Goal: Task Accomplishment & Management: Complete application form

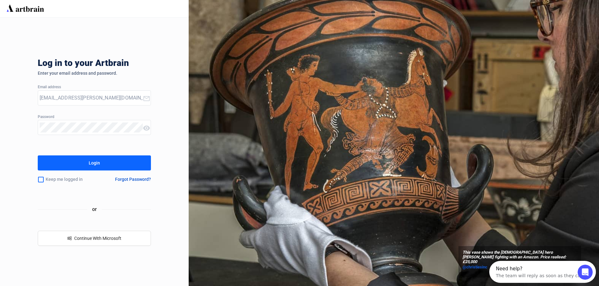
type input "[EMAIL_ADDRESS][PERSON_NAME][DOMAIN_NAME]"
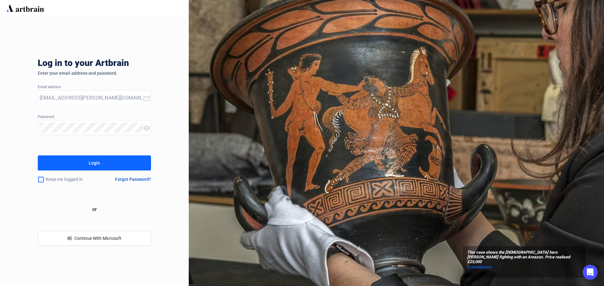
click at [105, 162] on button "Login" at bounding box center [94, 163] width 113 height 15
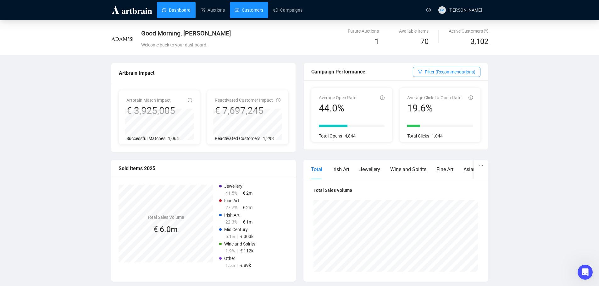
click at [249, 9] on link "Customers" at bounding box center [249, 10] width 28 height 16
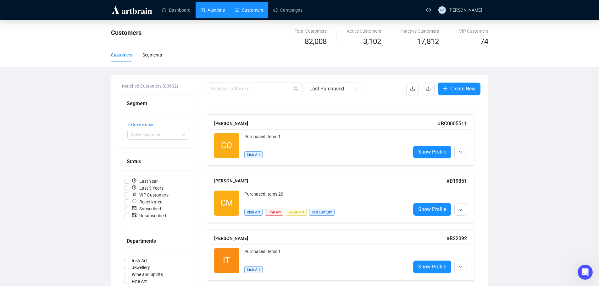
click at [220, 8] on link "Auctions" at bounding box center [213, 10] width 24 height 16
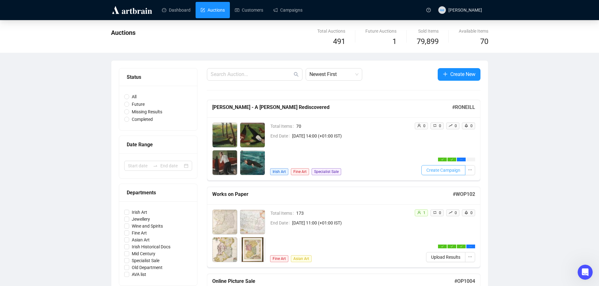
click at [446, 171] on span "Create Campaign" at bounding box center [443, 170] width 34 height 7
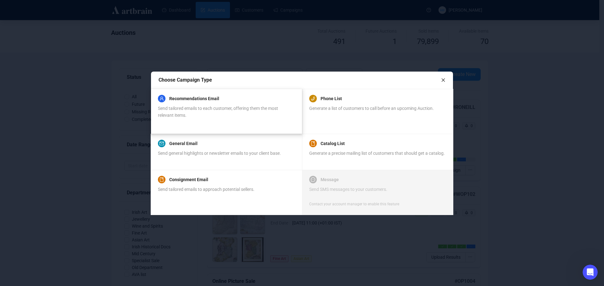
click at [196, 105] on div "Send tailored emails to each customer, offering them the most relevant items." at bounding box center [226, 112] width 136 height 14
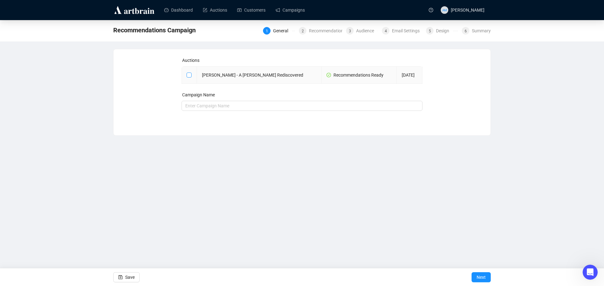
click at [188, 75] on input "checkbox" at bounding box center [188, 75] width 4 height 4
checkbox input "true"
type input "[PERSON_NAME] - A [PERSON_NAME] Rediscovered Campaign"
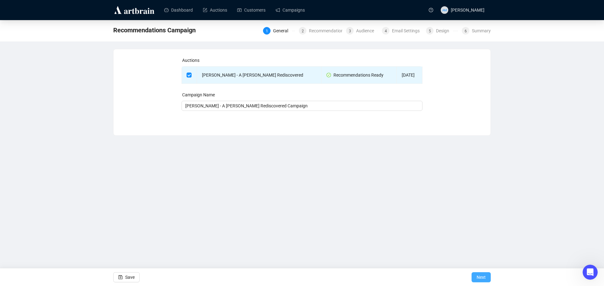
click at [477, 275] on span "Next" at bounding box center [480, 278] width 9 height 18
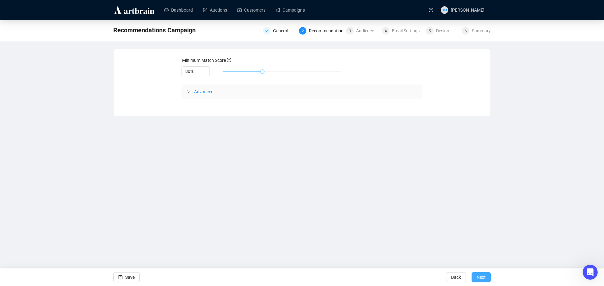
click at [480, 278] on span "Next" at bounding box center [480, 278] width 9 height 18
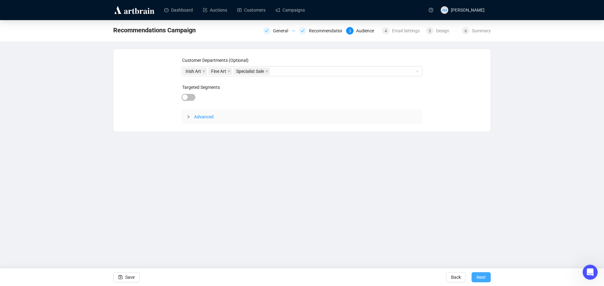
click at [480, 278] on span "Next" at bounding box center [480, 278] width 9 height 18
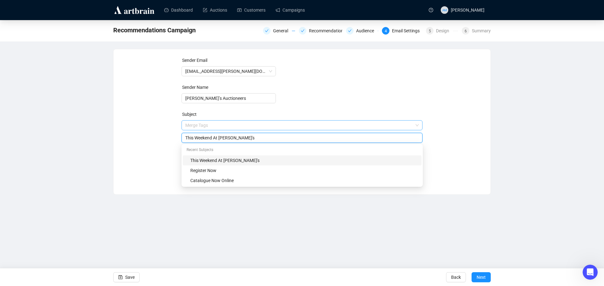
drag, startPoint x: 246, startPoint y: 124, endPoint x: 209, endPoint y: 128, distance: 37.0
click at [209, 128] on span "Merge Tags This Weekend At [PERSON_NAME]'s" at bounding box center [301, 132] width 241 height 18
click at [244, 139] on input "This Weekend At [PERSON_NAME]'s" at bounding box center [302, 138] width 234 height 7
drag, startPoint x: 239, startPoint y: 138, endPoint x: 157, endPoint y: 141, distance: 81.8
click at [157, 141] on div "Sender Email [EMAIL_ADDRESS][PERSON_NAME][DOMAIN_NAME] Sender Name [PERSON_NAME…" at bounding box center [302, 117] width 362 height 121
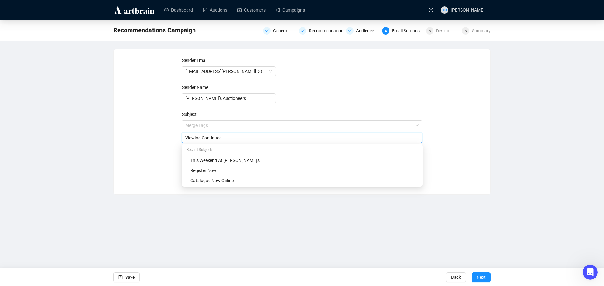
type input "Viewing Continues"
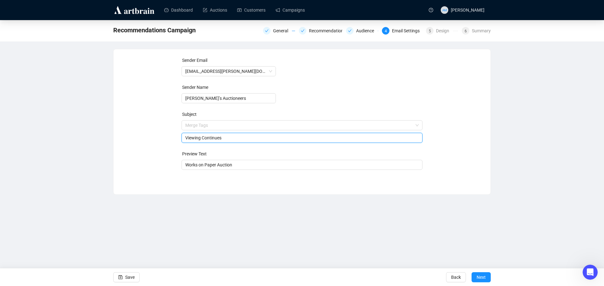
click at [153, 137] on div "Sender Email [EMAIL_ADDRESS][PERSON_NAME][DOMAIN_NAME] Sender Name [PERSON_NAME…" at bounding box center [302, 117] width 362 height 121
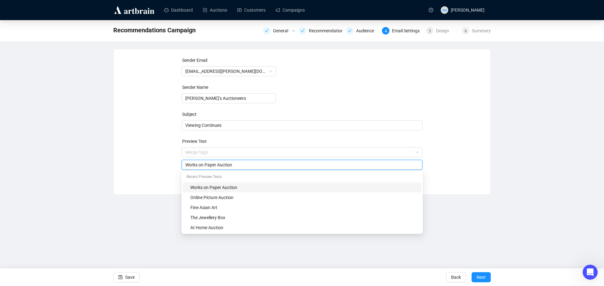
drag, startPoint x: 241, startPoint y: 165, endPoint x: 160, endPoint y: 167, distance: 81.1
click at [160, 167] on div "Sender Email [EMAIL_ADDRESS][PERSON_NAME][DOMAIN_NAME] Sender Name [PERSON_NAME…" at bounding box center [302, 117] width 362 height 121
type input "[PERSON_NAME] Auction"
click at [177, 161] on div "Sender Email [EMAIL_ADDRESS][PERSON_NAME][DOMAIN_NAME] Sender Name [PERSON_NAME…" at bounding box center [302, 117] width 362 height 121
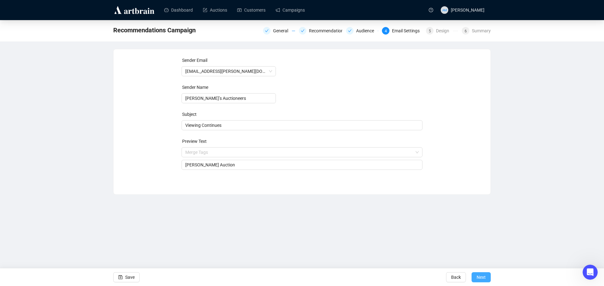
click at [482, 278] on span "Next" at bounding box center [480, 278] width 9 height 18
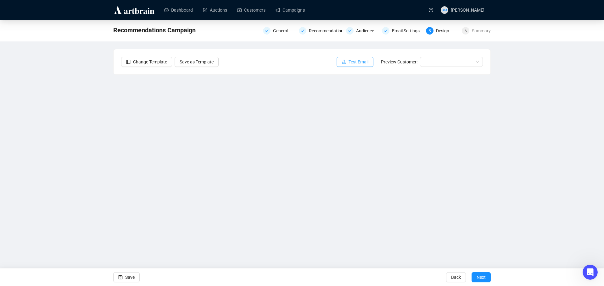
click at [354, 64] on span "Test Email" at bounding box center [358, 61] width 20 height 7
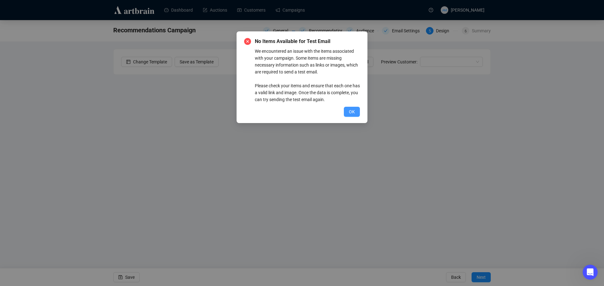
click at [351, 110] on span "OK" at bounding box center [352, 111] width 6 height 7
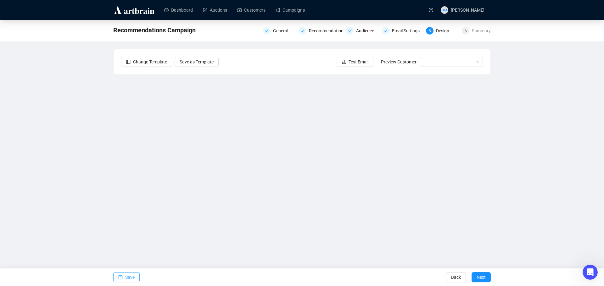
click at [128, 279] on span "Save" at bounding box center [129, 278] width 9 height 18
click at [352, 62] on span "Test Email" at bounding box center [358, 61] width 20 height 7
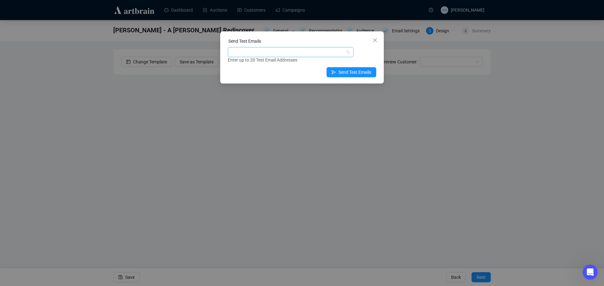
click at [286, 55] on div at bounding box center [287, 52] width 117 height 9
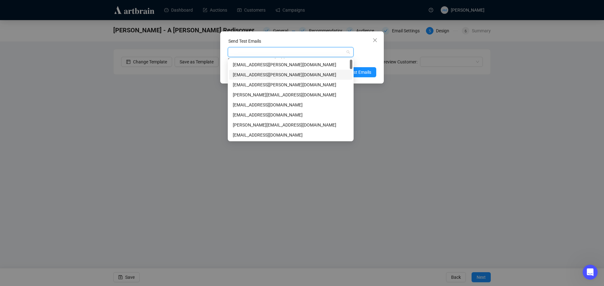
click at [257, 75] on div "[EMAIL_ADDRESS][PERSON_NAME][DOMAIN_NAME]" at bounding box center [291, 74] width 116 height 7
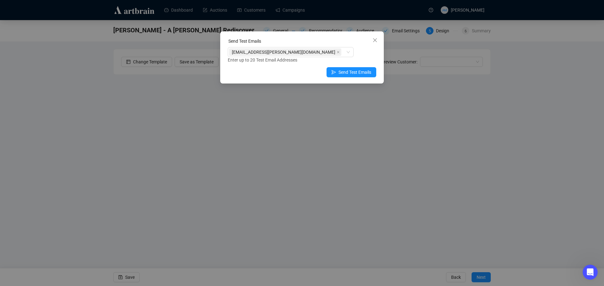
click at [363, 53] on div "[EMAIL_ADDRESS][PERSON_NAME][DOMAIN_NAME] Enter up to 20 Test Email Addresses" at bounding box center [302, 55] width 148 height 16
click at [351, 75] on span "Send Test Emails" at bounding box center [354, 72] width 33 height 7
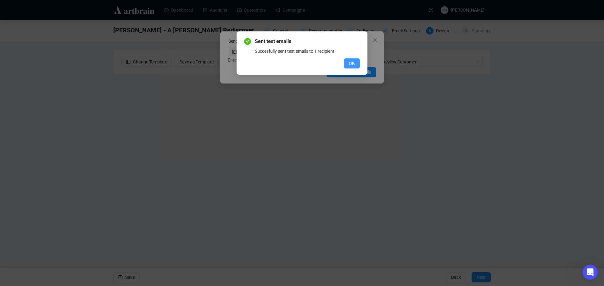
click at [353, 64] on span "OK" at bounding box center [352, 63] width 6 height 7
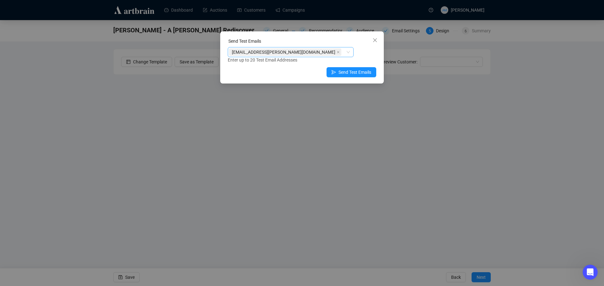
click at [336, 52] on icon "close" at bounding box center [337, 52] width 3 height 3
click at [287, 51] on div at bounding box center [287, 52] width 117 height 9
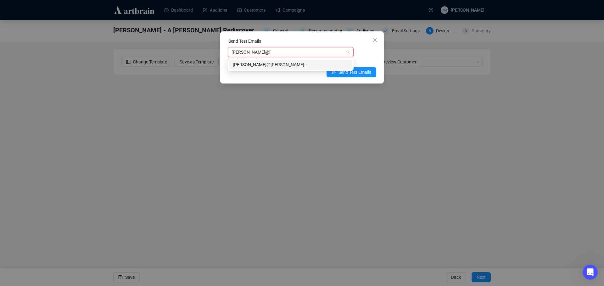
type input "[PERSON_NAME][EMAIL_ADDRESS][PERSON_NAME][DOMAIN_NAME]"
click at [281, 66] on div "[PERSON_NAME][EMAIL_ADDRESS][PERSON_NAME][DOMAIN_NAME]" at bounding box center [291, 64] width 116 height 7
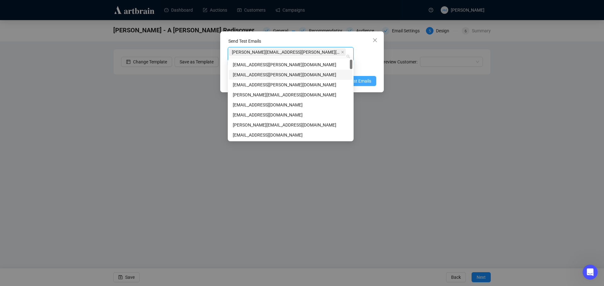
click at [364, 78] on span "Send Test Emails" at bounding box center [354, 81] width 33 height 7
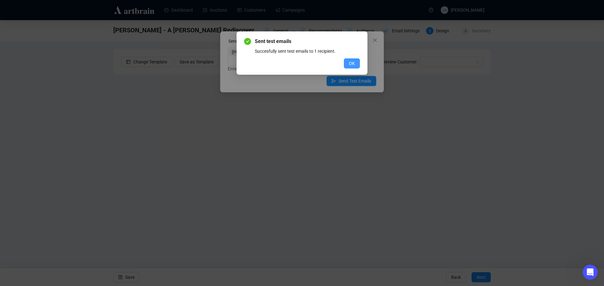
click at [352, 66] on span "OK" at bounding box center [352, 63] width 6 height 7
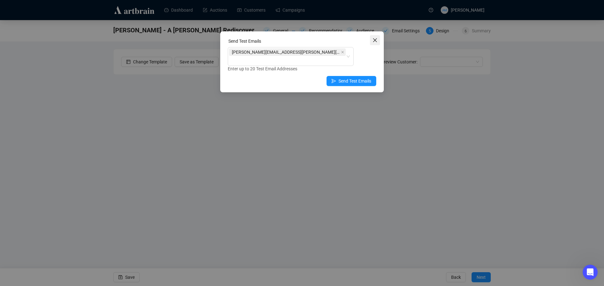
click at [375, 38] on icon "close" at bounding box center [374, 40] width 5 height 5
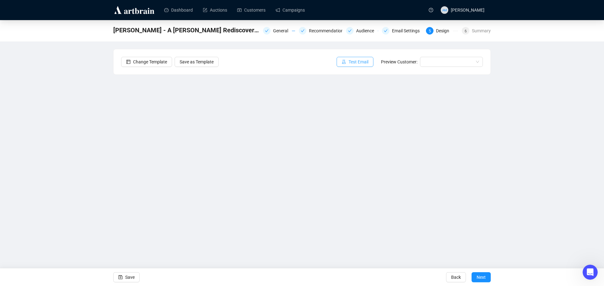
click at [348, 61] on button "Test Email" at bounding box center [354, 62] width 37 height 10
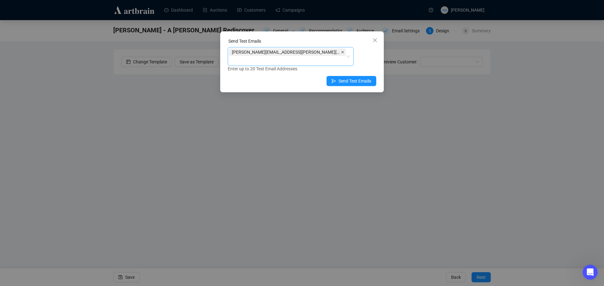
click at [341, 54] on span at bounding box center [342, 52] width 3 height 7
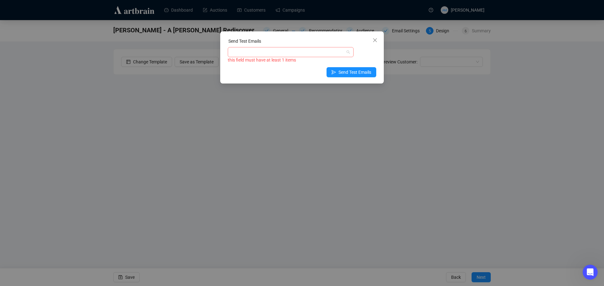
click at [245, 52] on div at bounding box center [287, 52] width 117 height 9
click at [238, 56] on div at bounding box center [287, 52] width 117 height 9
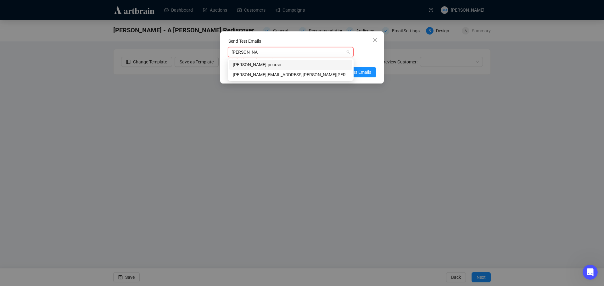
type input "[PERSON_NAME].[PERSON_NAME]"
click at [257, 74] on div "[PERSON_NAME][EMAIL_ADDRESS][PERSON_NAME][PERSON_NAME][DOMAIN_NAME]" at bounding box center [291, 74] width 116 height 7
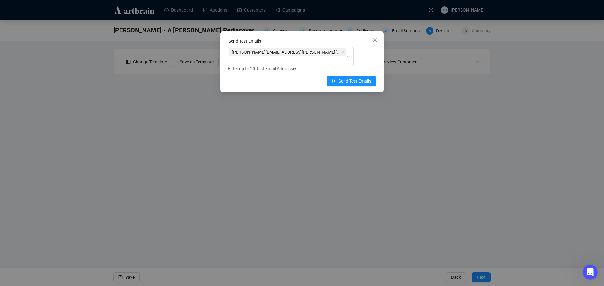
click at [366, 65] on div "Enter up to 20 Test Email Addresses" at bounding box center [302, 68] width 148 height 7
click at [361, 78] on span "Send Test Emails" at bounding box center [354, 81] width 33 height 7
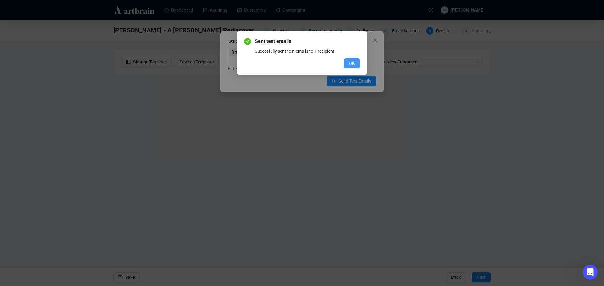
click at [358, 62] on button "OK" at bounding box center [352, 63] width 16 height 10
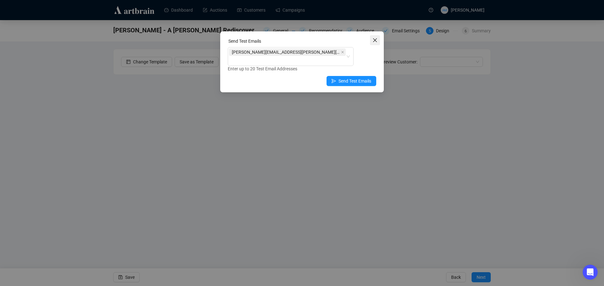
click at [376, 40] on icon "close" at bounding box center [374, 40] width 5 height 5
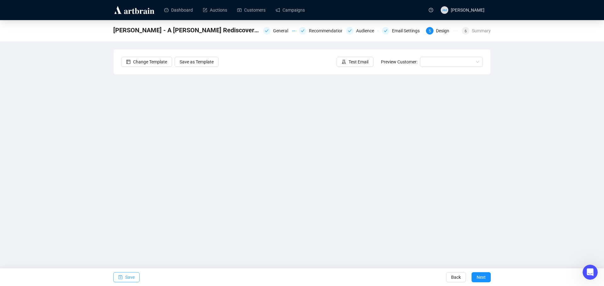
click at [130, 278] on span "Save" at bounding box center [129, 278] width 9 height 18
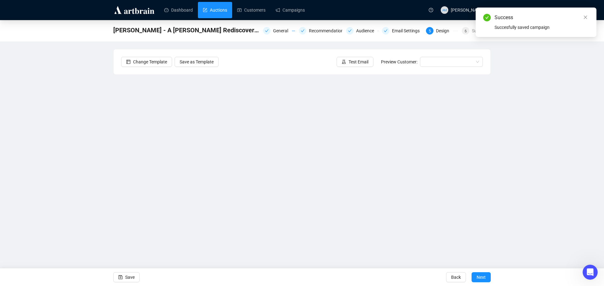
click at [212, 9] on link "Auctions" at bounding box center [215, 10] width 24 height 16
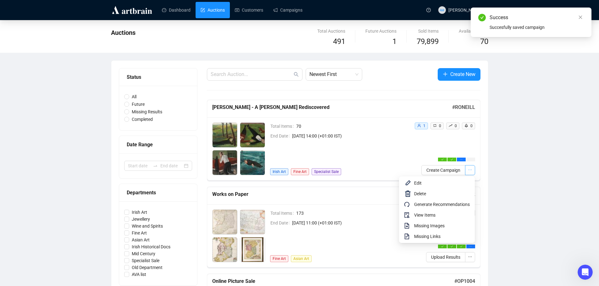
click at [472, 172] on icon "ellipsis" at bounding box center [470, 170] width 4 height 4
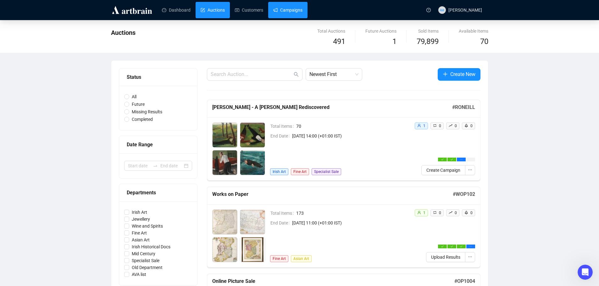
click at [286, 11] on link "Campaigns" at bounding box center [287, 10] width 29 height 16
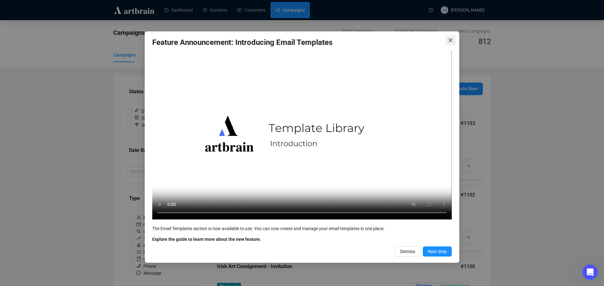
click at [450, 42] on icon "close" at bounding box center [450, 40] width 5 height 5
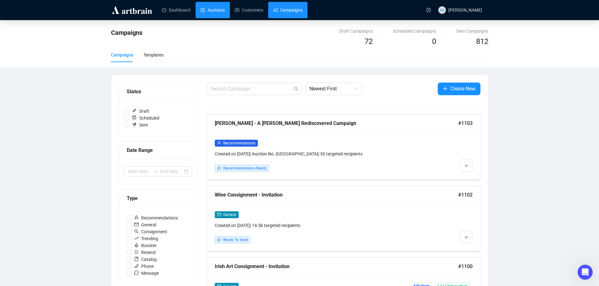
click at [210, 11] on link "Auctions" at bounding box center [213, 10] width 24 height 16
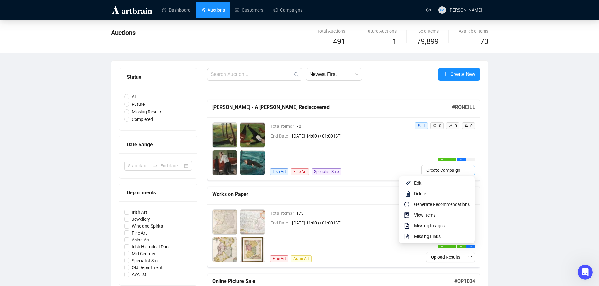
click at [471, 171] on icon "ellipsis" at bounding box center [470, 170] width 4 height 4
click at [427, 182] on span "Edit" at bounding box center [442, 183] width 56 height 7
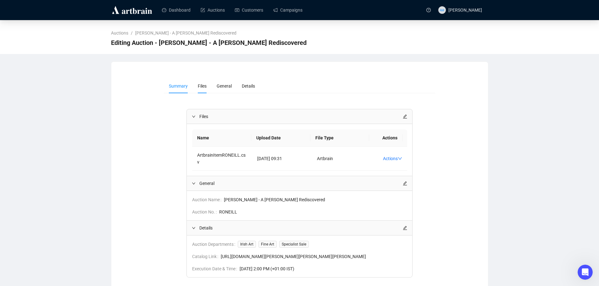
click at [200, 86] on span "Files" at bounding box center [202, 86] width 9 height 5
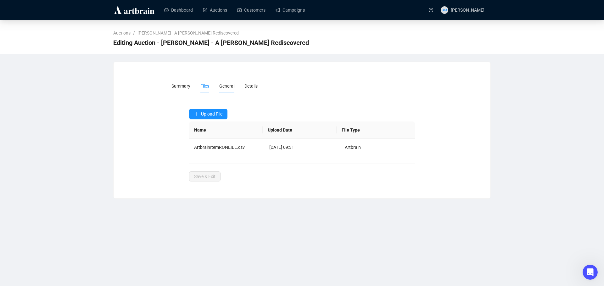
click at [223, 86] on span "General" at bounding box center [226, 86] width 15 height 5
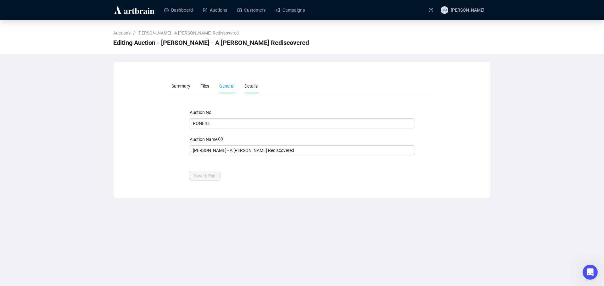
click at [252, 87] on span "Details" at bounding box center [250, 86] width 13 height 5
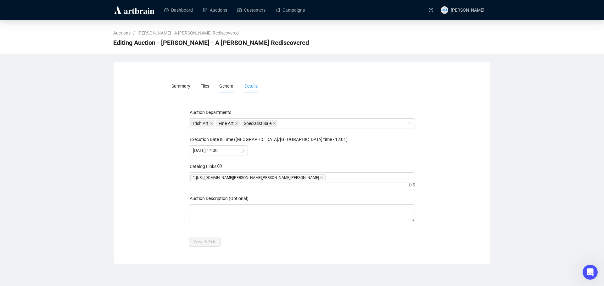
click at [220, 85] on span "General" at bounding box center [226, 86] width 15 height 5
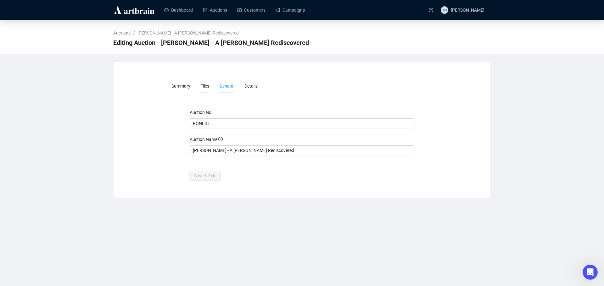
click at [201, 85] on span "Files" at bounding box center [204, 86] width 9 height 5
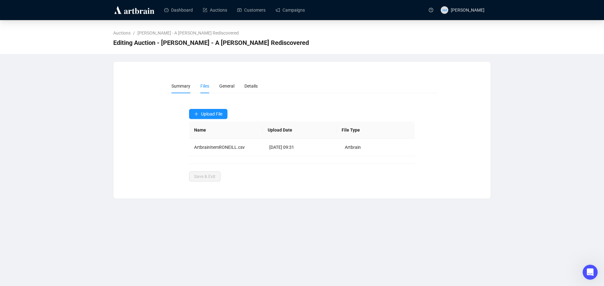
click at [172, 87] on span "Summary" at bounding box center [180, 86] width 19 height 5
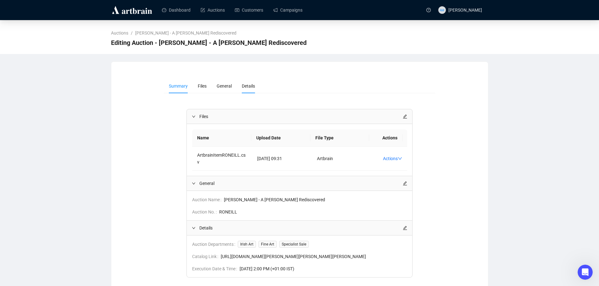
click at [248, 89] on span "Details" at bounding box center [248, 86] width 13 height 5
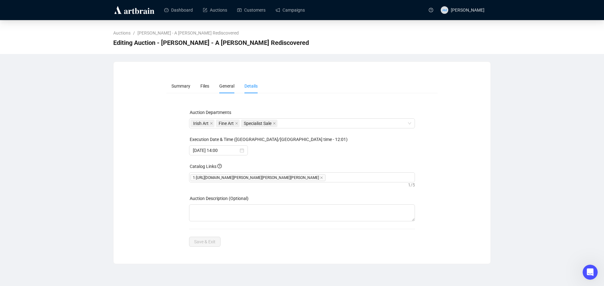
click at [225, 88] on span "General" at bounding box center [226, 86] width 15 height 5
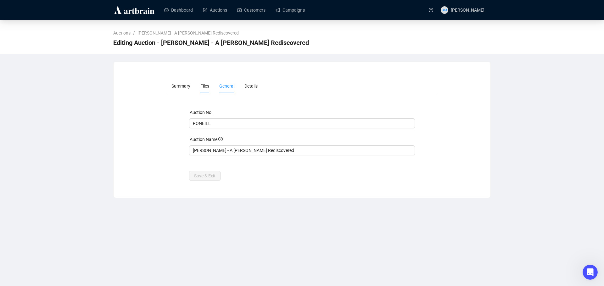
click at [207, 85] on span "Files" at bounding box center [204, 86] width 9 height 5
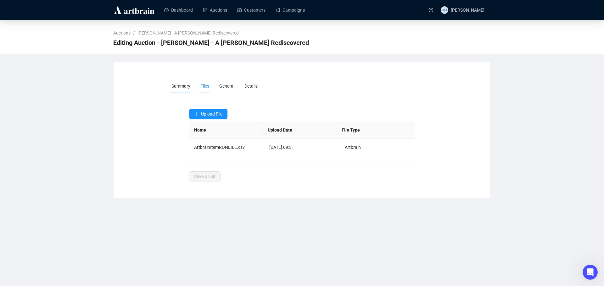
click at [180, 86] on span "Summary" at bounding box center [180, 86] width 19 height 5
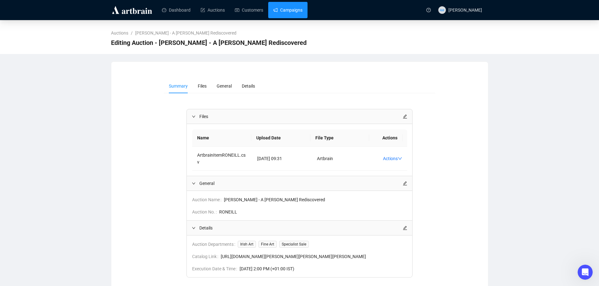
click at [280, 7] on link "Campaigns" at bounding box center [287, 10] width 29 height 16
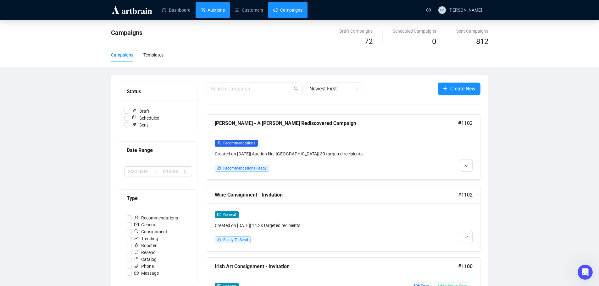
click at [211, 10] on link "Auctions" at bounding box center [213, 10] width 24 height 16
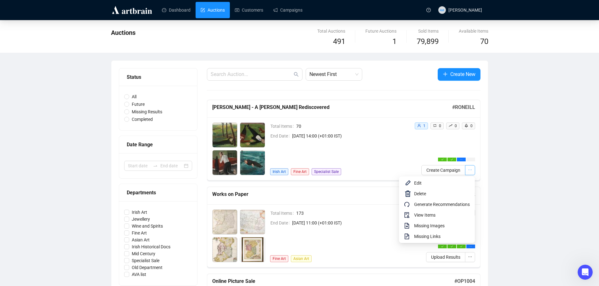
click at [468, 171] on icon "ellipsis" at bounding box center [470, 170] width 4 height 4
click at [422, 185] on span "Edit" at bounding box center [442, 183] width 56 height 7
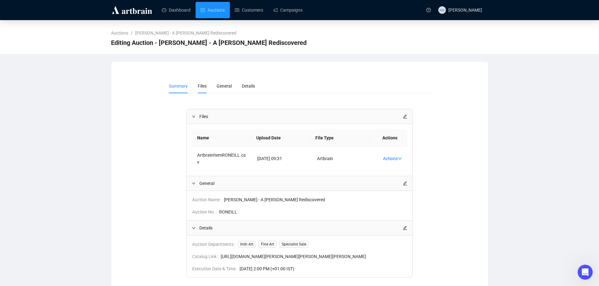
click at [201, 86] on span "Files" at bounding box center [202, 86] width 9 height 5
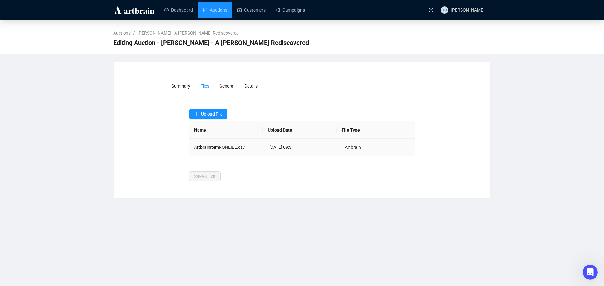
click at [383, 147] on td "Artbrain" at bounding box center [376, 147] width 75 height 17
click at [269, 152] on td "[DATE] 09:31" at bounding box center [301, 147] width 75 height 17
click at [191, 147] on td "ArtbrainItemRONEILL.csv" at bounding box center [226, 147] width 75 height 17
click at [269, 150] on td "[DATE] 09:31" at bounding box center [301, 147] width 75 height 17
click at [183, 84] on span "Summary" at bounding box center [180, 86] width 19 height 5
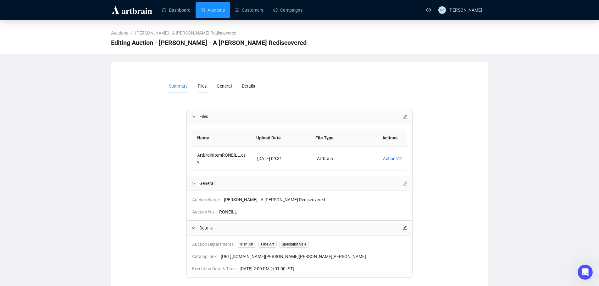
click at [206, 87] on span "Files" at bounding box center [202, 86] width 9 height 5
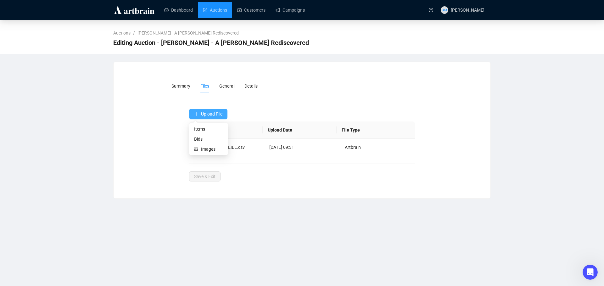
click at [193, 113] on button "Upload File" at bounding box center [208, 114] width 38 height 10
click at [201, 129] on span "Items" at bounding box center [208, 129] width 29 height 7
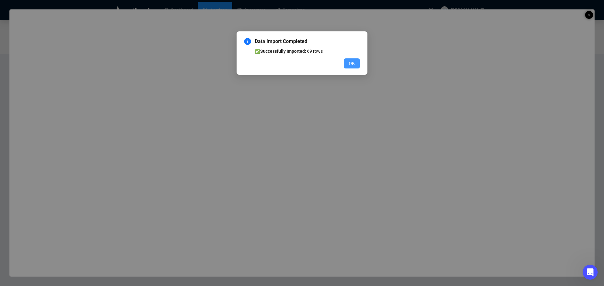
click at [350, 65] on span "OK" at bounding box center [352, 63] width 6 height 7
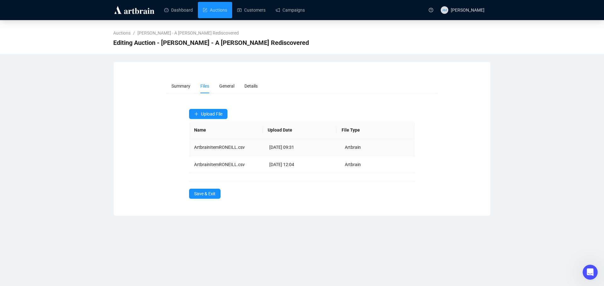
click at [299, 149] on td "[DATE] 09:31" at bounding box center [301, 147] width 75 height 17
click at [386, 147] on td "Artbrain" at bounding box center [376, 147] width 75 height 17
click at [209, 148] on td "ArtbrainItemRONEILL.csv" at bounding box center [226, 147] width 75 height 17
click at [303, 152] on td "[DATE] 09:31" at bounding box center [301, 147] width 75 height 17
click at [267, 149] on td "[DATE] 09:31" at bounding box center [301, 147] width 75 height 17
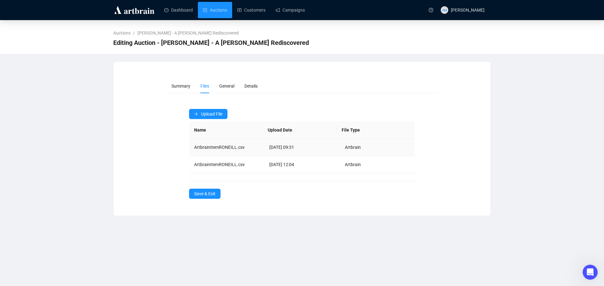
click at [267, 148] on td "[DATE] 09:31" at bounding box center [301, 147] width 75 height 17
click at [249, 148] on td "ArtbrainItemRONEILL.csv" at bounding box center [226, 147] width 75 height 17
click at [242, 147] on td "ArtbrainItemRONEILL.csv" at bounding box center [226, 147] width 75 height 17
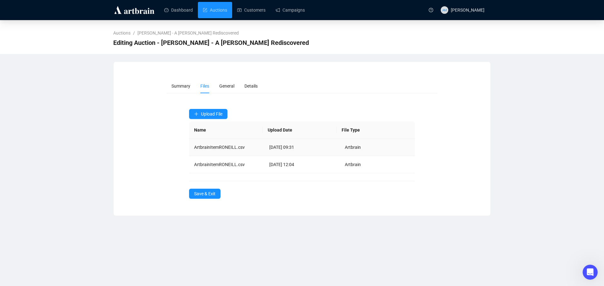
click at [218, 148] on td "ArtbrainItemRONEILL.csv" at bounding box center [226, 147] width 75 height 17
click at [227, 85] on span "General" at bounding box center [226, 86] width 15 height 5
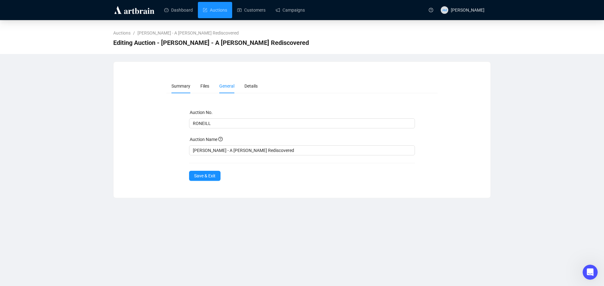
click at [179, 87] on span "Summary" at bounding box center [180, 86] width 19 height 5
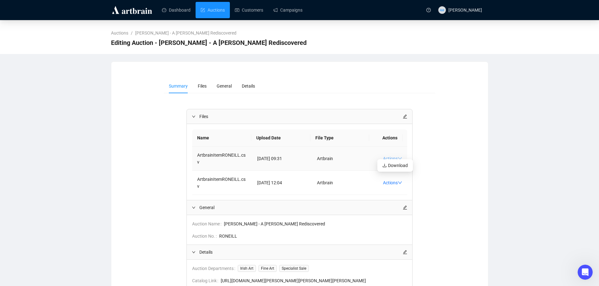
click at [398, 157] on icon "down" at bounding box center [400, 159] width 4 height 4
drag, startPoint x: 384, startPoint y: 154, endPoint x: 474, endPoint y: 178, distance: 92.3
click at [474, 178] on div "Summary Files General Details Files Name Upload Date File Type Actions Artbrain…" at bounding box center [300, 207] width 362 height 257
click at [404, 118] on icon "edit" at bounding box center [405, 116] width 4 height 4
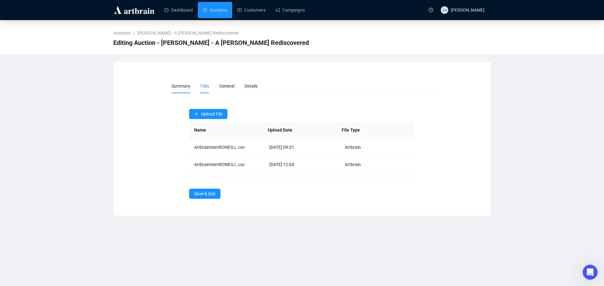
click at [179, 84] on span "Summary" at bounding box center [180, 86] width 19 height 5
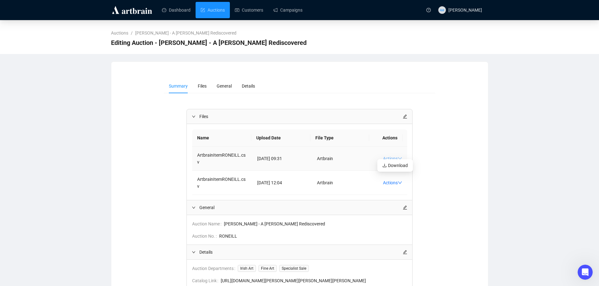
click at [392, 157] on link "Actions" at bounding box center [392, 158] width 19 height 5
click at [317, 157] on span "Artbrain" at bounding box center [325, 158] width 16 height 5
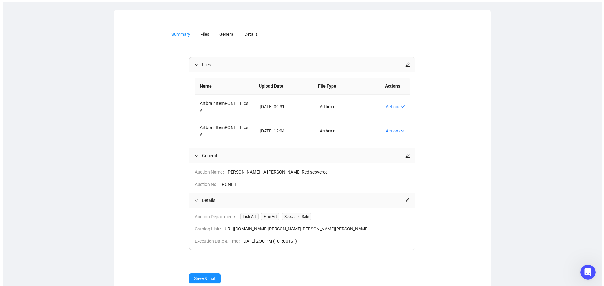
scroll to position [53, 0]
click at [211, 274] on span "Save & Exit" at bounding box center [201, 277] width 21 height 7
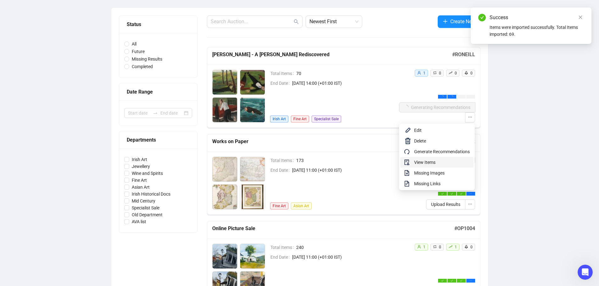
click at [440, 164] on span "View Items" at bounding box center [442, 162] width 56 height 7
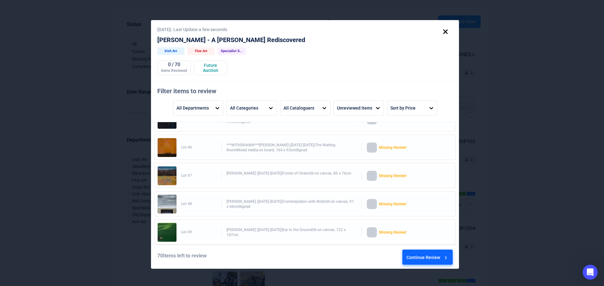
scroll to position [1260, 0]
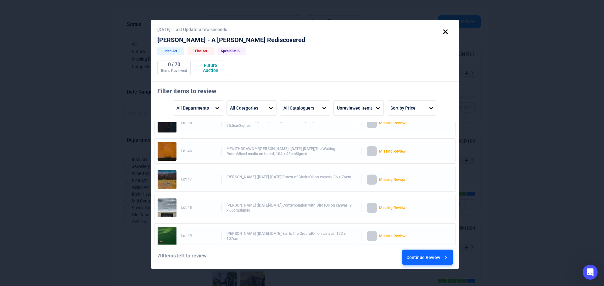
click at [374, 153] on div "Missing Review!" at bounding box center [406, 151] width 79 height 10
click at [369, 153] on div at bounding box center [372, 151] width 10 height 10
click at [410, 153] on div "Missing Review!" at bounding box center [404, 151] width 51 height 10
click at [436, 259] on div "Continue Review" at bounding box center [427, 258] width 42 height 17
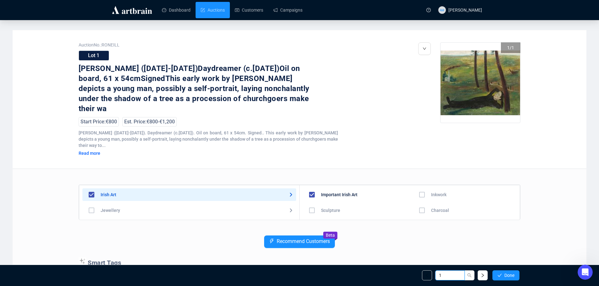
drag, startPoint x: 446, startPoint y: 275, endPoint x: 436, endPoint y: 275, distance: 9.7
click at [436, 275] on input "1" at bounding box center [450, 276] width 30 height 10
type input "46"
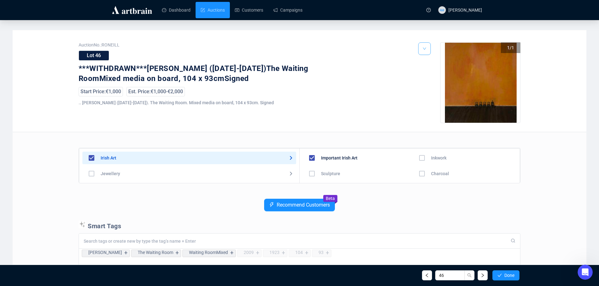
click at [428, 49] on button "button" at bounding box center [424, 48] width 13 height 13
click at [433, 62] on span "Delete" at bounding box center [437, 62] width 12 height 5
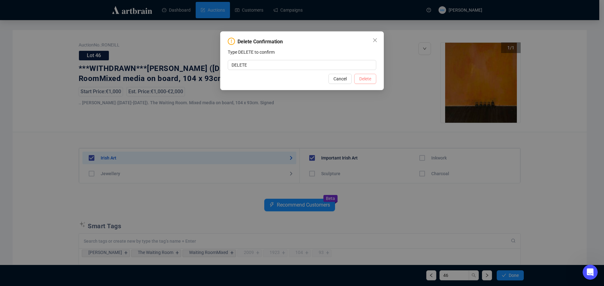
type input "DELETE"
click at [367, 79] on span "Delete" at bounding box center [365, 78] width 12 height 7
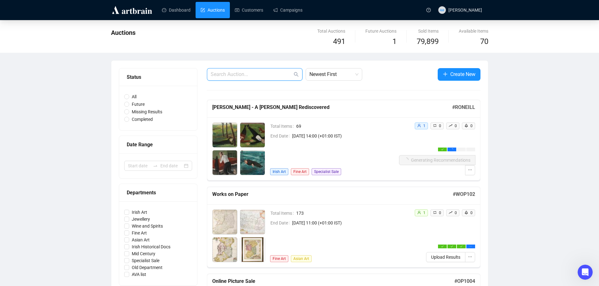
click at [253, 75] on input "text" at bounding box center [252, 75] width 82 height 8
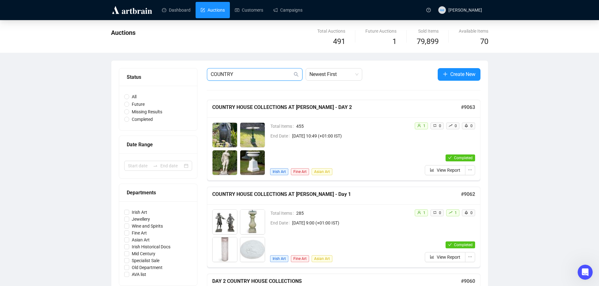
drag, startPoint x: 249, startPoint y: 76, endPoint x: 193, endPoint y: 76, distance: 56.3
type input "CONSIGN"
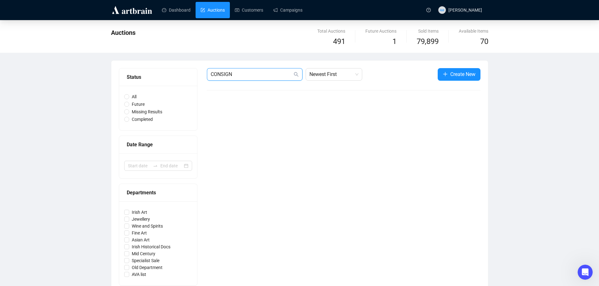
drag, startPoint x: 240, startPoint y: 76, endPoint x: 190, endPoint y: 76, distance: 50.0
click at [190, 76] on div "Status All Future Missing Results Completed Date Range Departments Irish Art Je…" at bounding box center [300, 178] width 362 height 221
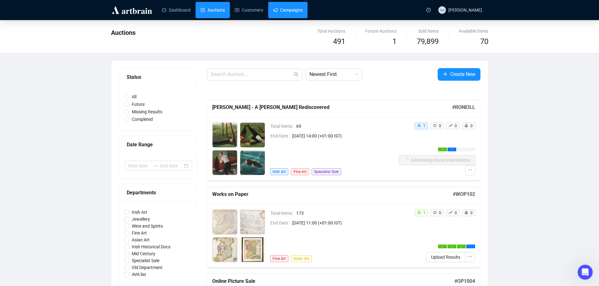
click at [281, 15] on link "Campaigns" at bounding box center [287, 10] width 29 height 16
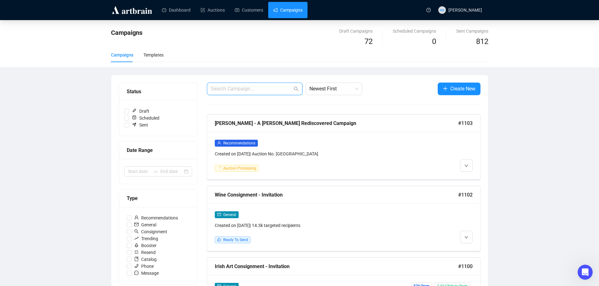
click at [239, 91] on input "text" at bounding box center [252, 89] width 82 height 8
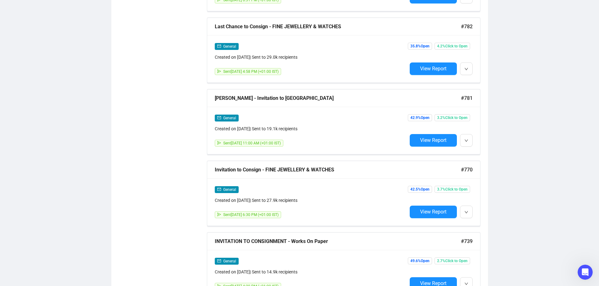
scroll to position [1245, 0]
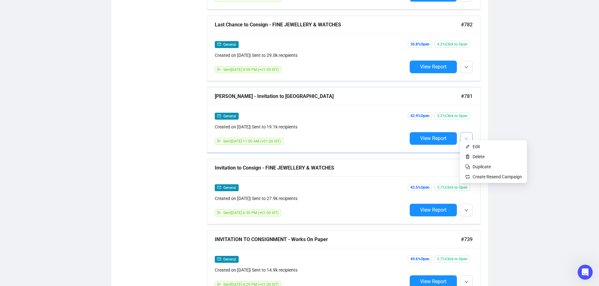
type input "CONSIGN"
click at [468, 135] on button "button" at bounding box center [466, 138] width 13 height 13
click at [483, 166] on span "Duplicate" at bounding box center [481, 166] width 18 height 5
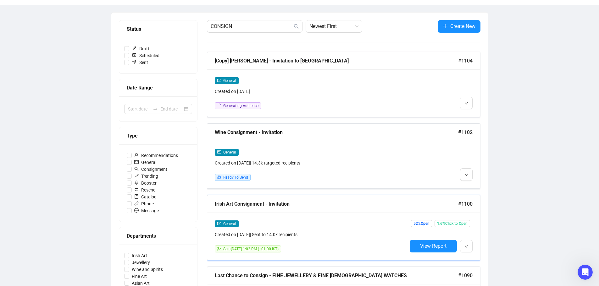
scroll to position [0, 0]
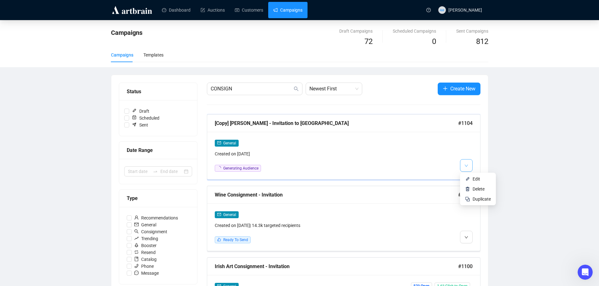
click at [466, 166] on icon "down" at bounding box center [465, 166] width 3 height 2
click at [468, 179] on img at bounding box center [467, 179] width 5 height 5
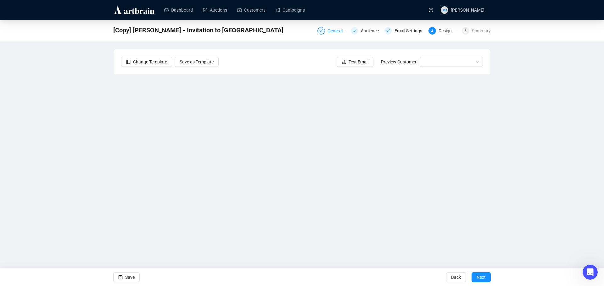
click at [335, 30] on div "General" at bounding box center [336, 31] width 19 height 8
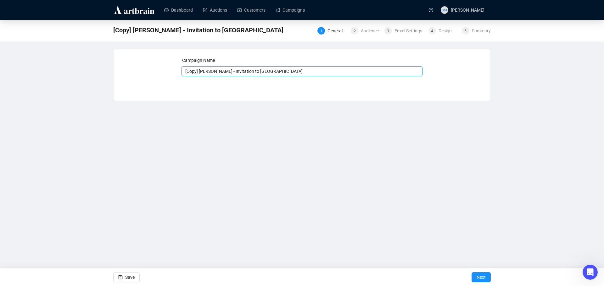
drag, startPoint x: 199, startPoint y: 71, endPoint x: 161, endPoint y: 72, distance: 37.7
click at [161, 72] on div "Campaign Name [Copy] [PERSON_NAME] - Invitation to Consign Save Next" at bounding box center [302, 70] width 362 height 27
type input "2025 [PERSON_NAME] - Invitation to [GEOGRAPHIC_DATA]"
click at [475, 276] on button "Next" at bounding box center [480, 278] width 19 height 10
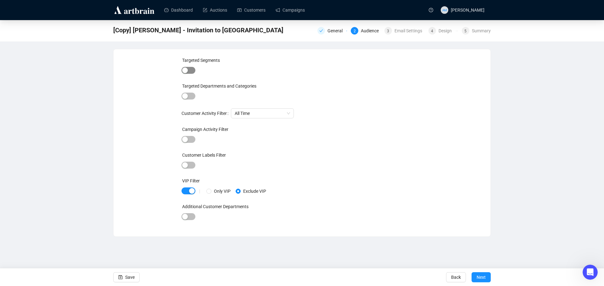
click at [185, 72] on div "button" at bounding box center [185, 71] width 6 height 6
click at [185, 72] on span "button" at bounding box center [188, 71] width 14 height 7
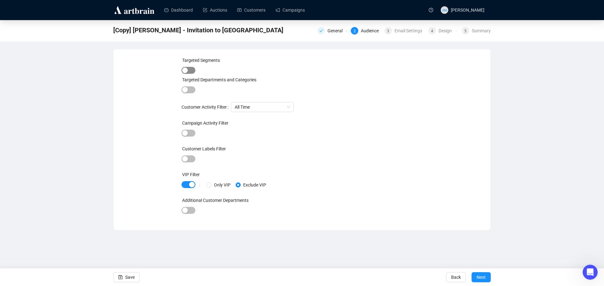
click at [185, 70] on div "button" at bounding box center [185, 71] width 6 height 6
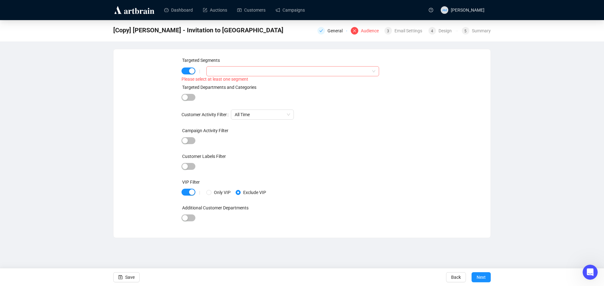
click at [374, 74] on div at bounding box center [292, 71] width 173 height 10
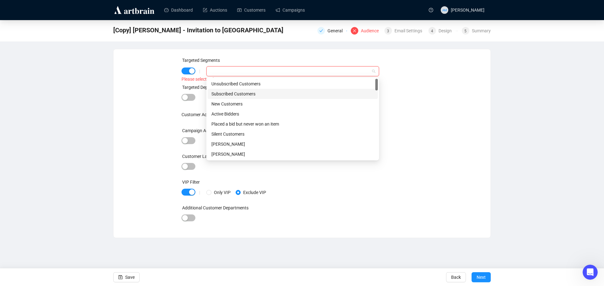
click at [229, 94] on div "Subscribed Customers" at bounding box center [292, 94] width 163 height 7
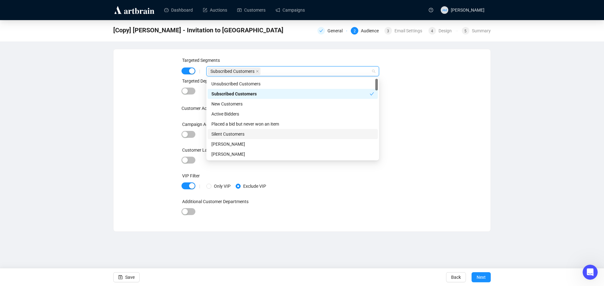
click at [472, 144] on div "Targeted Segments | Subscribed Customers Targeted Departments and Categories Cu…" at bounding box center [302, 140] width 362 height 167
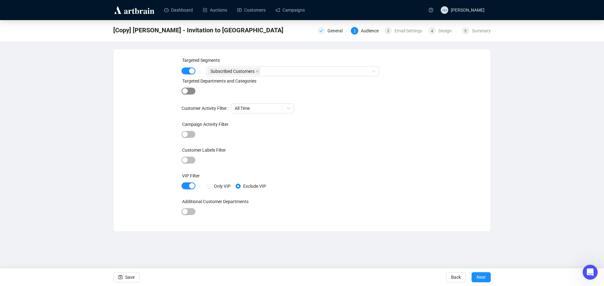
click at [182, 91] on div "button" at bounding box center [185, 91] width 6 height 6
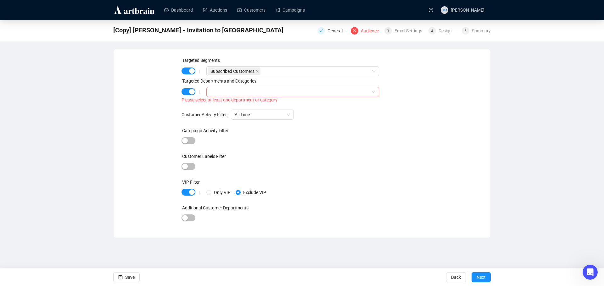
click at [211, 95] on input "search" at bounding box center [210, 92] width 1 height 8
click at [219, 106] on span "Select All Departments/Categories" at bounding box center [218, 104] width 5 height 5
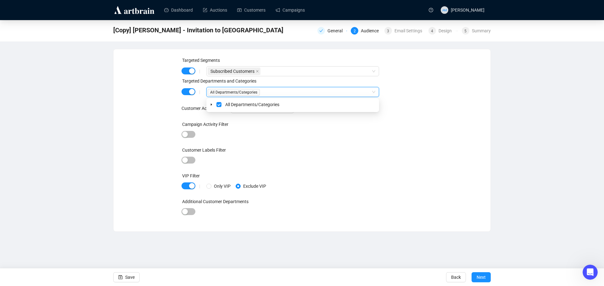
click at [408, 117] on div "Targeted Segments | Subscribed Customers Targeted Departments and Categories | …" at bounding box center [301, 140] width 241 height 167
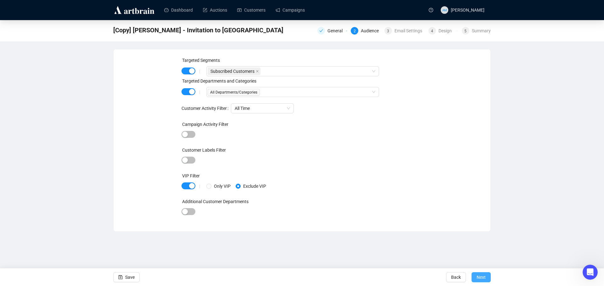
click at [483, 280] on span "Next" at bounding box center [480, 278] width 9 height 18
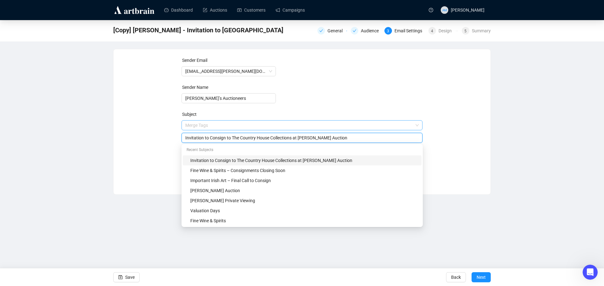
drag, startPoint x: 347, startPoint y: 127, endPoint x: 324, endPoint y: 129, distance: 23.0
click at [324, 128] on span "Merge Tags Invitation to Consign to The Country House Collections at [PERSON_NA…" at bounding box center [301, 132] width 241 height 18
click at [292, 139] on input "Invitation to Consign to The Country House Collections at [PERSON_NAME]" at bounding box center [302, 138] width 234 height 7
paste input "Auction"
type input "Invitation to Consign to The Country House Collections Auction at [PERSON_NAME]"
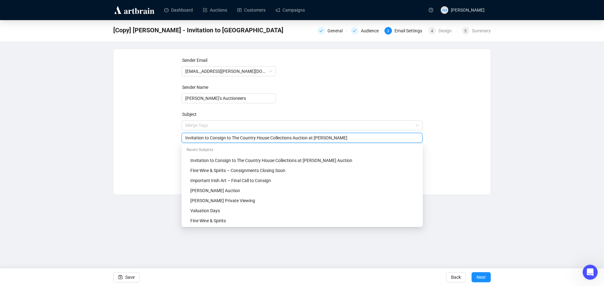
click at [478, 143] on div "Sender Email [EMAIL_ADDRESS][PERSON_NAME][DOMAIN_NAME] Sender Name [PERSON_NAME…" at bounding box center [302, 117] width 362 height 121
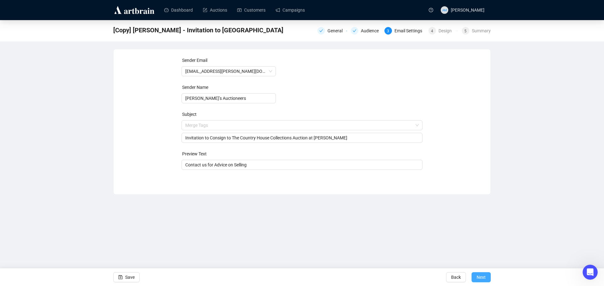
click at [483, 277] on span "Next" at bounding box center [480, 278] width 9 height 18
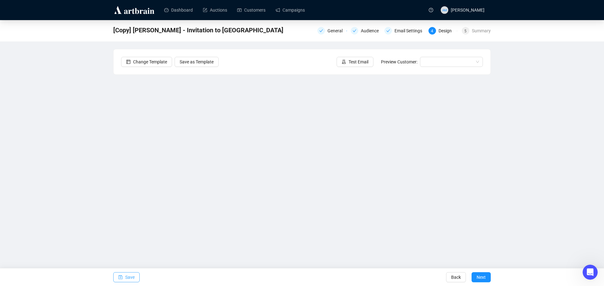
click at [130, 275] on span "Save" at bounding box center [129, 278] width 9 height 18
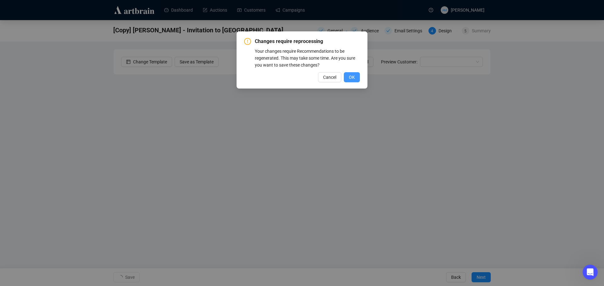
click at [350, 80] on span "OK" at bounding box center [352, 77] width 6 height 7
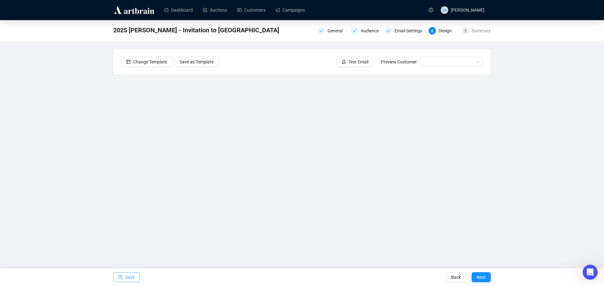
click at [125, 279] on span "Save" at bounding box center [129, 278] width 9 height 18
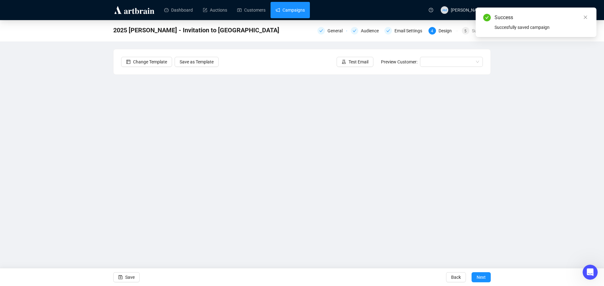
click at [284, 11] on link "Campaigns" at bounding box center [289, 10] width 29 height 16
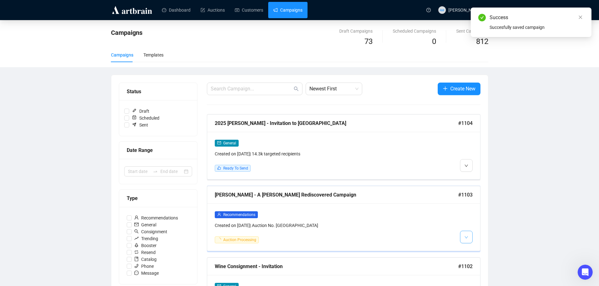
click at [468, 238] on button "button" at bounding box center [466, 237] width 13 height 13
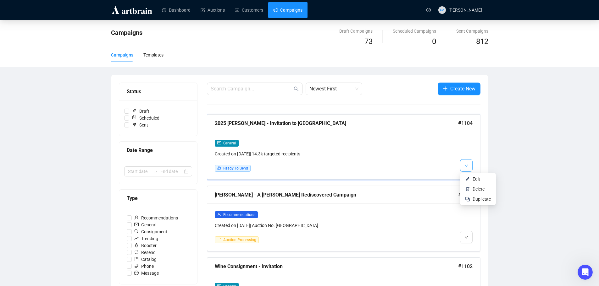
click at [467, 164] on icon "down" at bounding box center [466, 166] width 4 height 4
click at [473, 179] on span "Edit" at bounding box center [476, 179] width 8 height 5
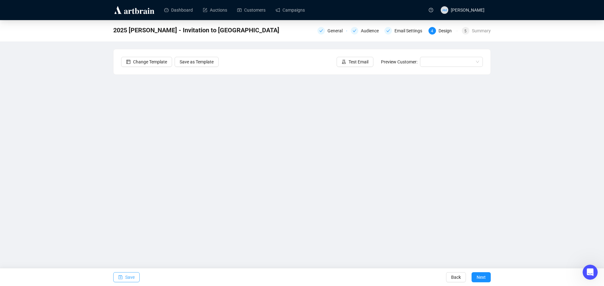
click at [128, 274] on span "Save" at bounding box center [129, 278] width 9 height 18
click at [128, 273] on span "Save" at bounding box center [129, 278] width 9 height 18
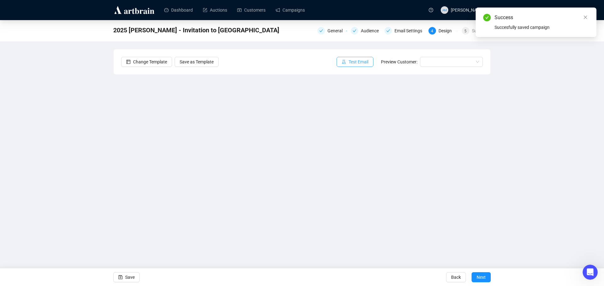
click at [355, 59] on span "Test Email" at bounding box center [358, 61] width 20 height 7
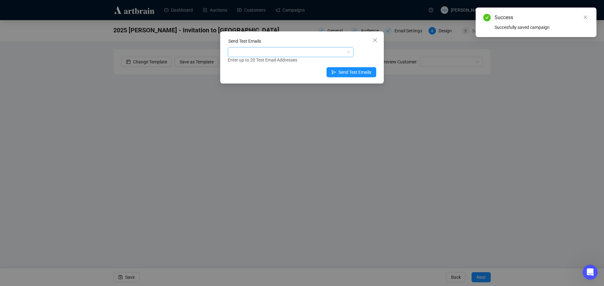
click at [280, 48] on div at bounding box center [287, 52] width 117 height 9
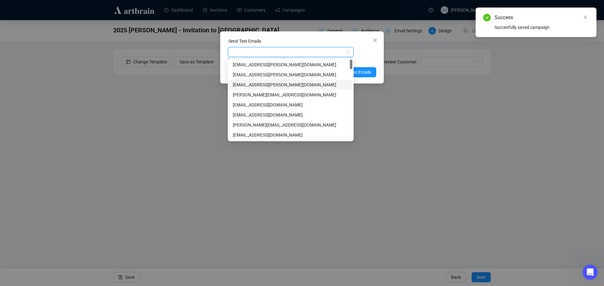
click at [253, 87] on div "[EMAIL_ADDRESS][PERSON_NAME][DOMAIN_NAME]" at bounding box center [291, 84] width 116 height 7
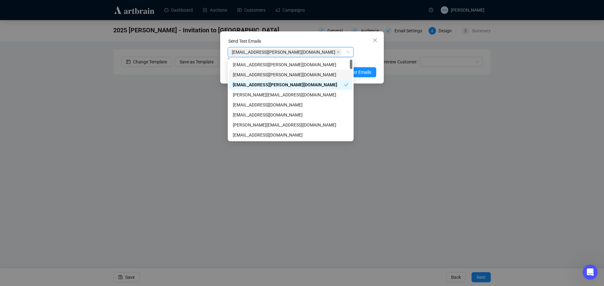
click at [363, 58] on div "Enter up to 20 Test Email Addresses" at bounding box center [302, 60] width 148 height 7
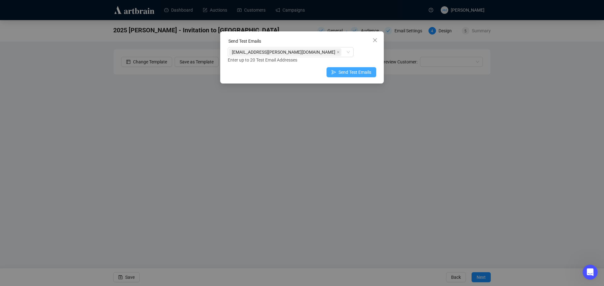
click at [352, 73] on span "Send Test Emails" at bounding box center [354, 72] width 33 height 7
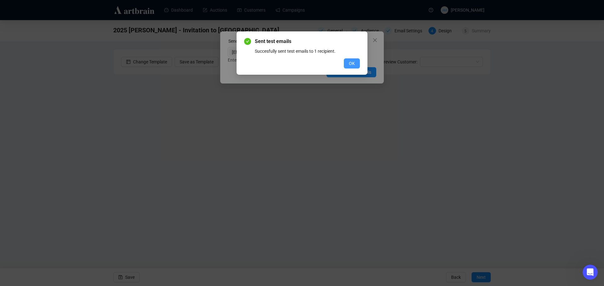
click at [351, 65] on span "OK" at bounding box center [352, 63] width 6 height 7
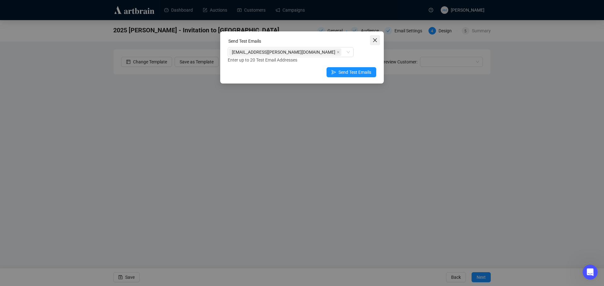
click at [373, 40] on icon "close" at bounding box center [374, 40] width 5 height 5
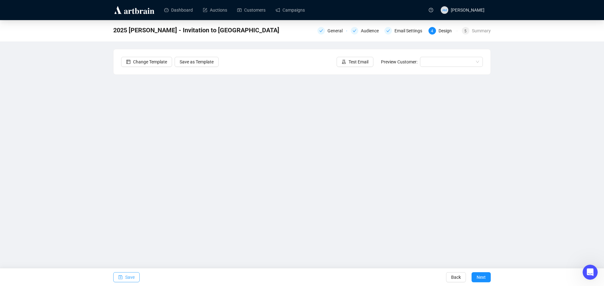
click at [124, 277] on button "Save" at bounding box center [126, 278] width 26 height 10
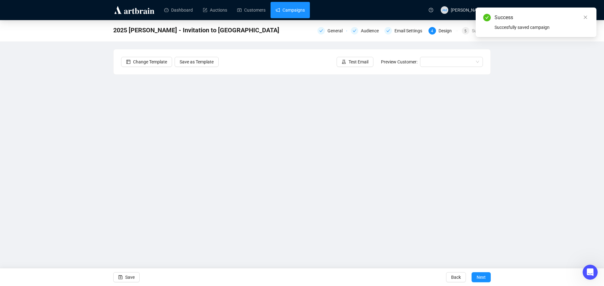
click at [288, 10] on link "Campaigns" at bounding box center [289, 10] width 29 height 16
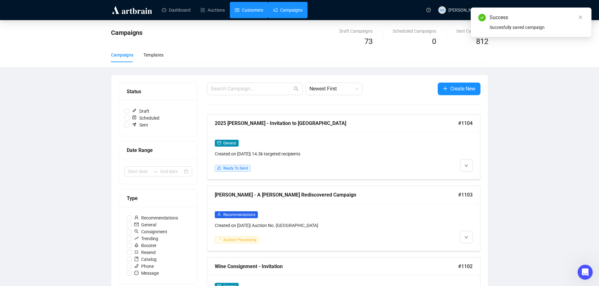
click at [248, 10] on link "Customers" at bounding box center [249, 10] width 28 height 16
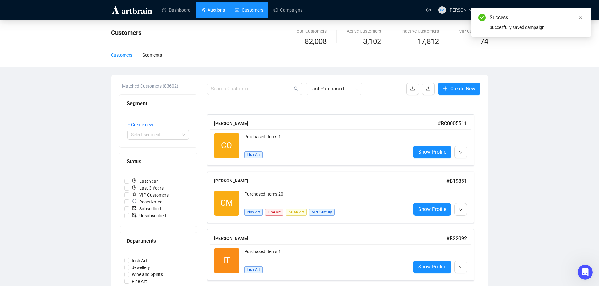
click at [202, 10] on link "Auctions" at bounding box center [213, 10] width 24 height 16
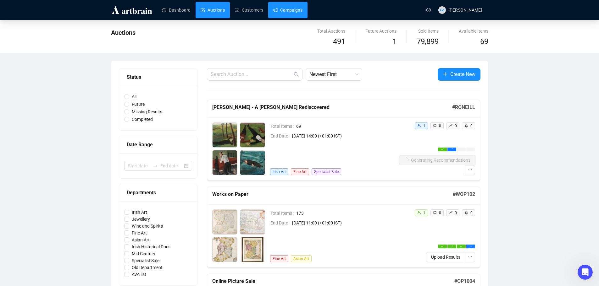
click at [288, 11] on link "Campaigns" at bounding box center [287, 10] width 29 height 16
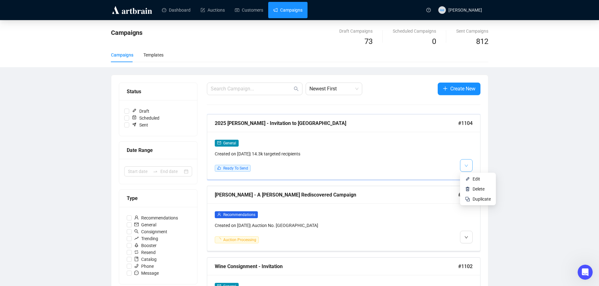
click at [465, 167] on icon "down" at bounding box center [466, 166] width 4 height 4
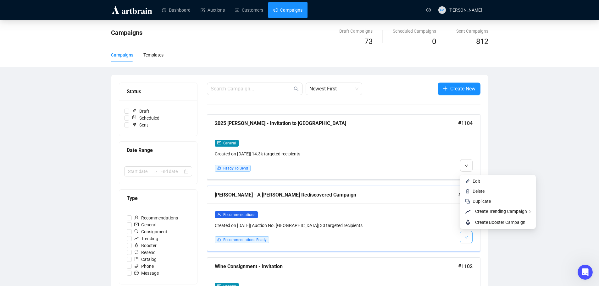
click at [466, 236] on icon "down" at bounding box center [466, 238] width 4 height 4
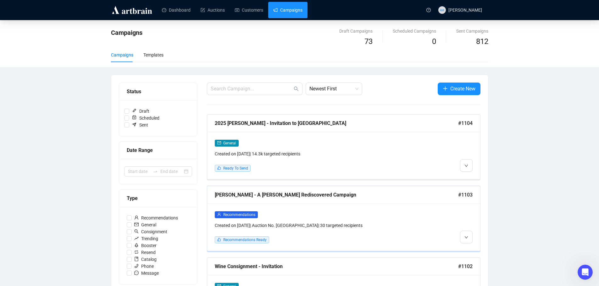
click at [276, 225] on div "Created on [DATE] | Auction No. RONEILL | 30 targeted recipients" at bounding box center [311, 225] width 192 height 7
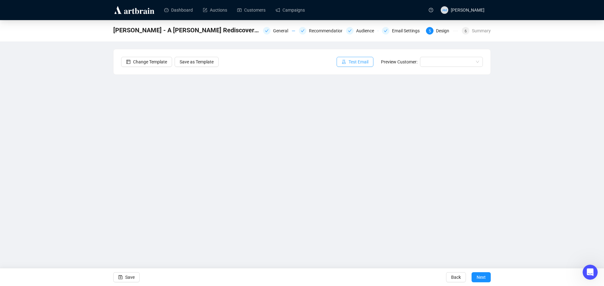
click at [356, 62] on span "Test Email" at bounding box center [358, 61] width 20 height 7
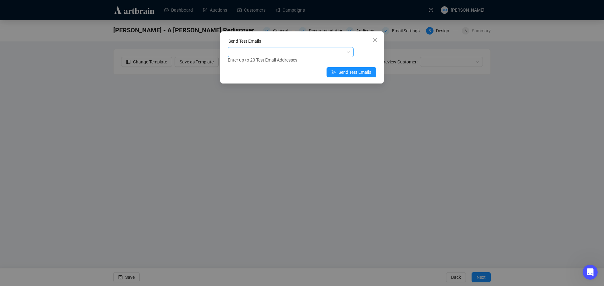
click at [256, 52] on div at bounding box center [287, 52] width 117 height 9
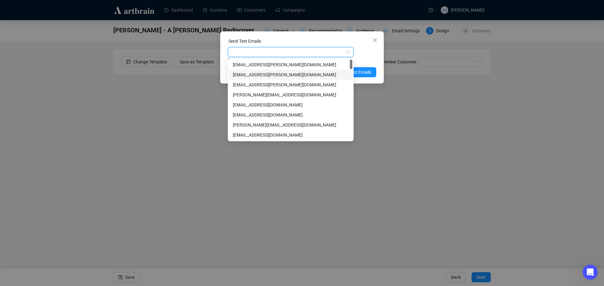
click at [255, 75] on div "[EMAIL_ADDRESS][PERSON_NAME][DOMAIN_NAME]" at bounding box center [291, 74] width 116 height 7
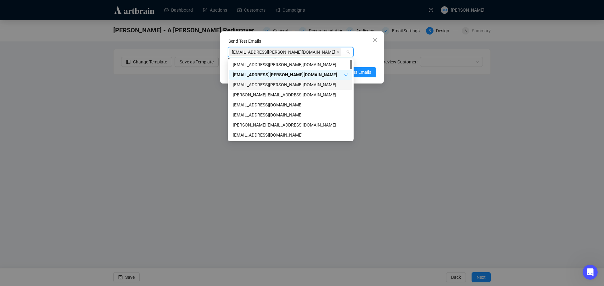
click at [253, 87] on div "[EMAIL_ADDRESS][PERSON_NAME][DOMAIN_NAME]" at bounding box center [291, 84] width 116 height 7
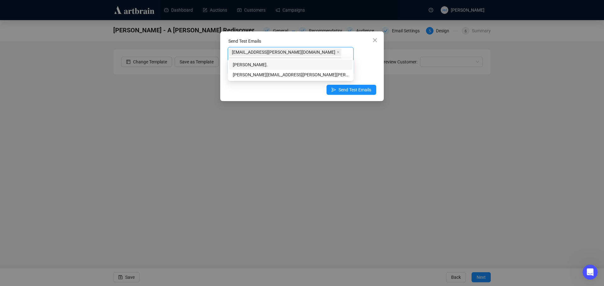
type input "[PERSON_NAME].p"
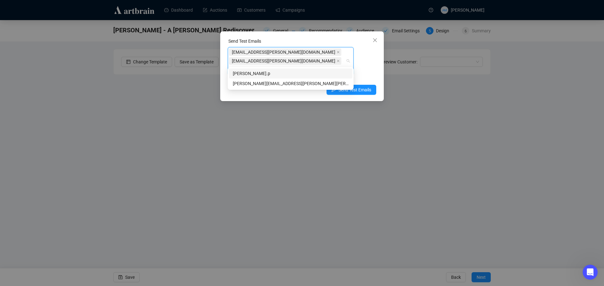
click at [293, 77] on div "[PERSON_NAME].p" at bounding box center [290, 74] width 123 height 10
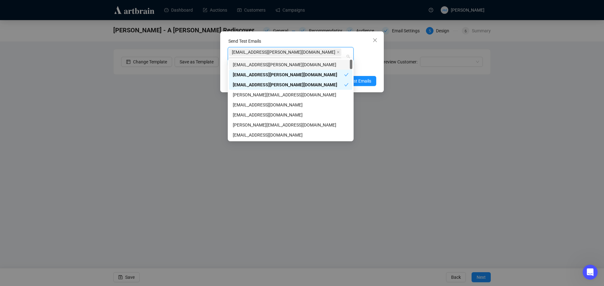
click at [334, 51] on div "[EMAIL_ADDRESS][PERSON_NAME][DOMAIN_NAME] [EMAIL_ADDRESS][PERSON_NAME][DOMAIN_N…" at bounding box center [287, 57] width 117 height 18
click at [349, 53] on div "[EMAIL_ADDRESS][PERSON_NAME][DOMAIN_NAME] [EMAIL_ADDRESS][PERSON_NAME][DOMAIN_N…" at bounding box center [291, 56] width 126 height 19
click at [334, 52] on div "[EMAIL_ADDRESS][PERSON_NAME][DOMAIN_NAME] [EMAIL_ADDRESS][PERSON_NAME][DOMAIN_N…" at bounding box center [287, 57] width 117 height 18
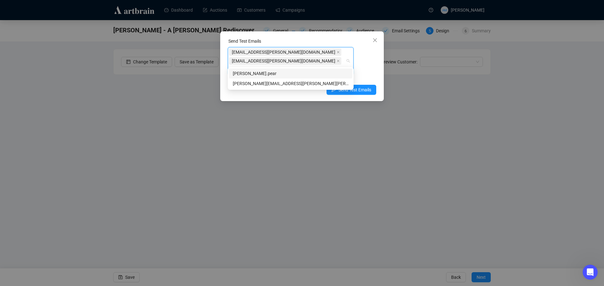
type input "[PERSON_NAME].pears"
click at [289, 84] on div "[PERSON_NAME][EMAIL_ADDRESS][PERSON_NAME][PERSON_NAME][DOMAIN_NAME]" at bounding box center [291, 83] width 116 height 7
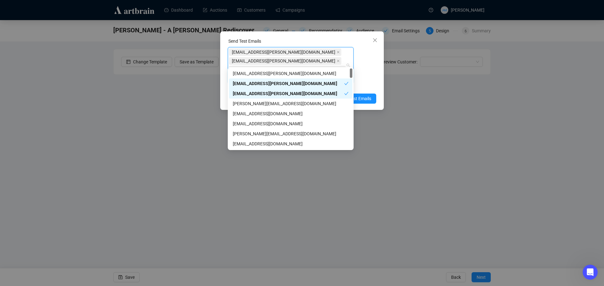
click at [362, 83] on div "Enter up to 20 Test Email Addresses" at bounding box center [302, 86] width 148 height 7
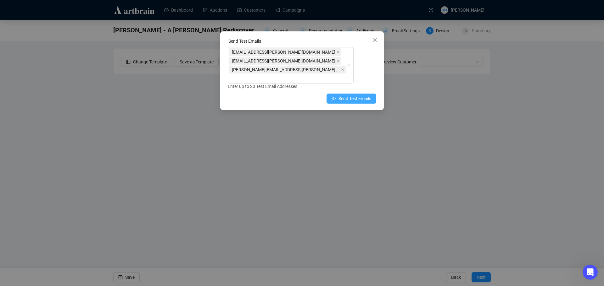
click at [362, 95] on span "Send Test Emails" at bounding box center [354, 98] width 33 height 7
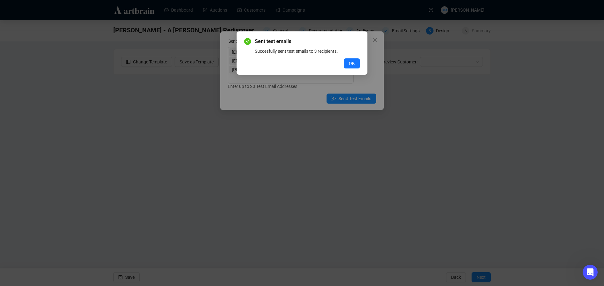
click at [352, 61] on span "OK" at bounding box center [352, 63] width 6 height 7
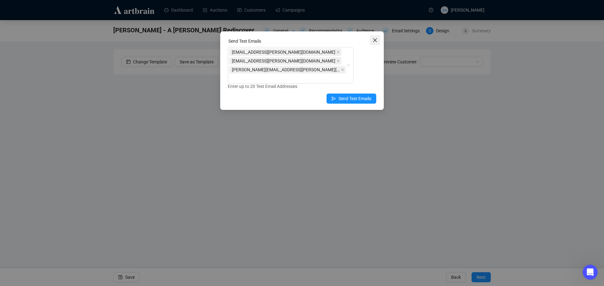
click at [375, 39] on icon "close" at bounding box center [374, 40] width 5 height 5
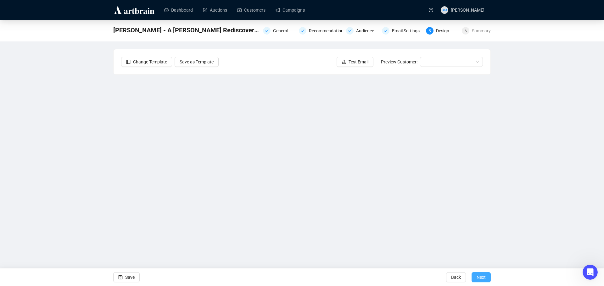
click at [481, 279] on span "Next" at bounding box center [480, 278] width 9 height 18
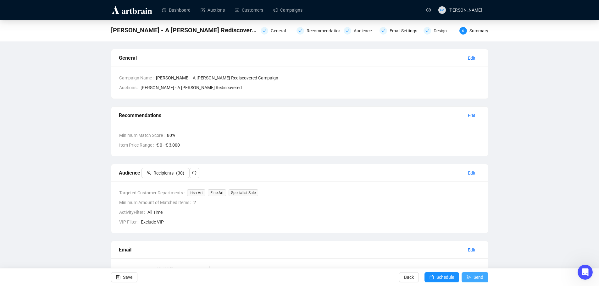
click at [471, 276] on icon "send" at bounding box center [468, 277] width 4 height 4
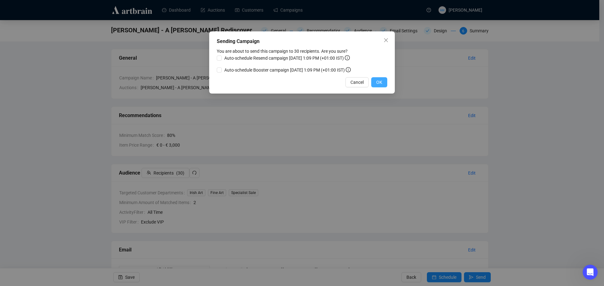
click at [380, 83] on span "OK" at bounding box center [379, 82] width 6 height 7
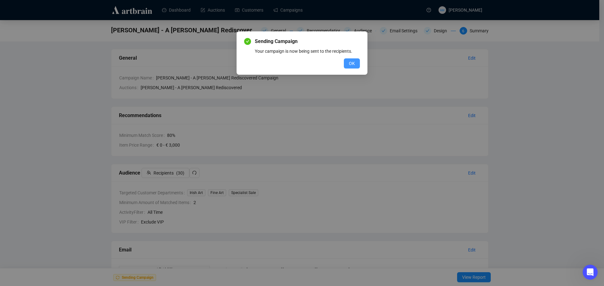
click at [353, 63] on span "OK" at bounding box center [352, 63] width 6 height 7
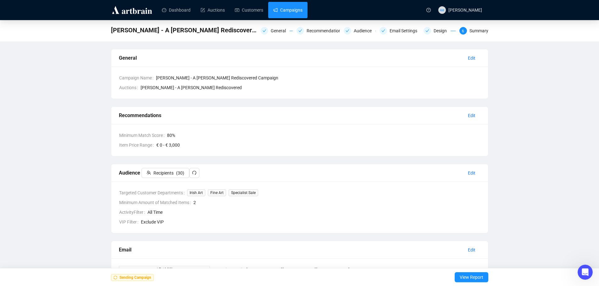
click at [288, 13] on link "Campaigns" at bounding box center [287, 10] width 29 height 16
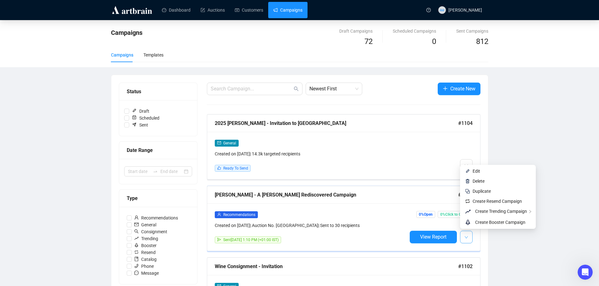
click at [465, 236] on icon "down" at bounding box center [466, 238] width 4 height 4
click at [427, 224] on span "Replicate This Recommendation's Design" at bounding box center [416, 222] width 79 height 5
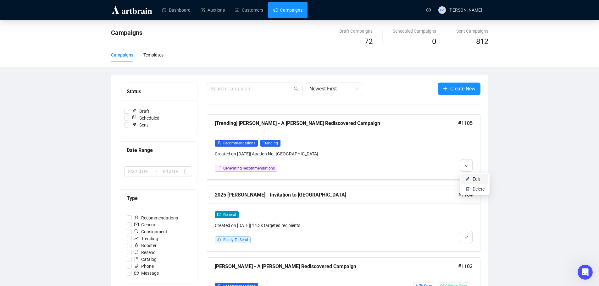
click at [471, 177] on li "Edit" at bounding box center [474, 179] width 27 height 10
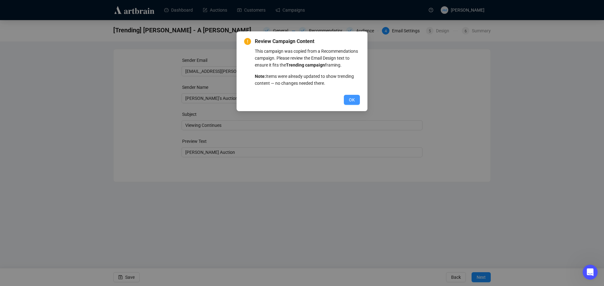
click at [349, 99] on span "OK" at bounding box center [352, 100] width 6 height 7
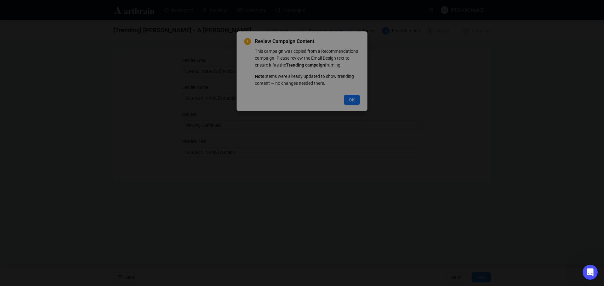
click at [352, 101] on button "OK" at bounding box center [352, 100] width 16 height 10
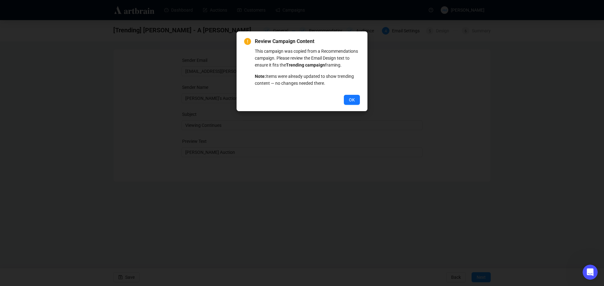
click at [352, 101] on span "OK" at bounding box center [352, 100] width 6 height 7
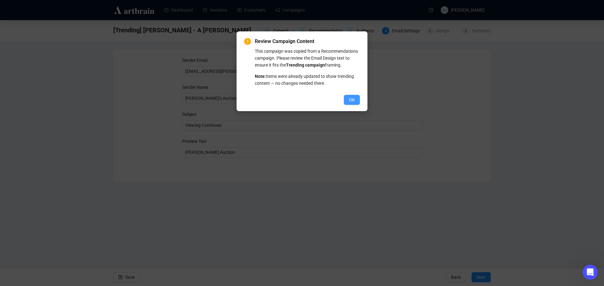
click at [352, 101] on span "OK" at bounding box center [352, 100] width 6 height 7
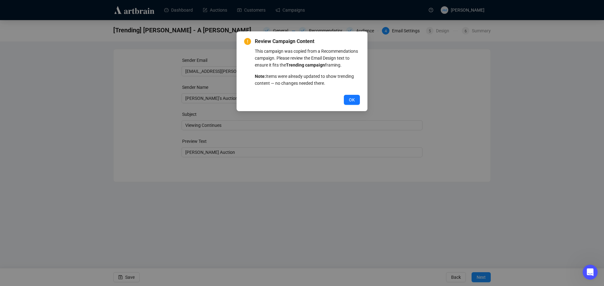
click at [352, 101] on body "Dashboard Auctions Customers Campaigns AM [PERSON_NAME] [Trending] [PERSON_NAME…" at bounding box center [302, 143] width 604 height 286
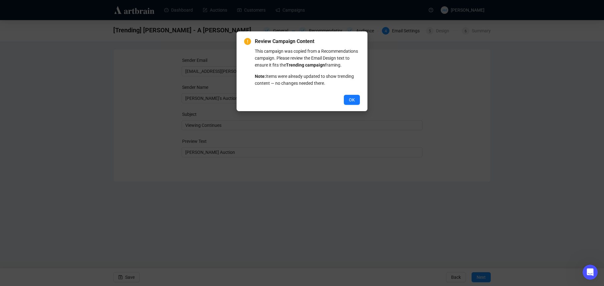
click at [352, 101] on span "OK" at bounding box center [352, 100] width 6 height 7
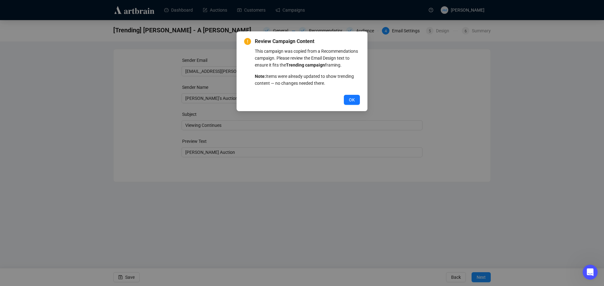
click at [352, 101] on span "OK" at bounding box center [352, 100] width 6 height 7
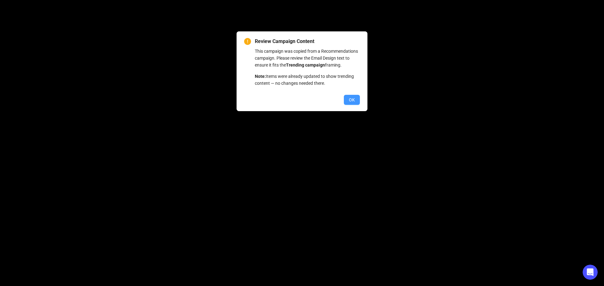
click at [353, 102] on span "OK" at bounding box center [352, 100] width 6 height 7
click at [350, 101] on span "OK" at bounding box center [352, 100] width 6 height 7
click at [350, 101] on div "Review Campaign Content This campaign was copied from a Recommendations campaig…" at bounding box center [302, 143] width 604 height 286
click at [350, 101] on body "Dashboard Auctions Customers Campaigns AM [PERSON_NAME] [Trending] [PERSON_NAME…" at bounding box center [302, 143] width 604 height 286
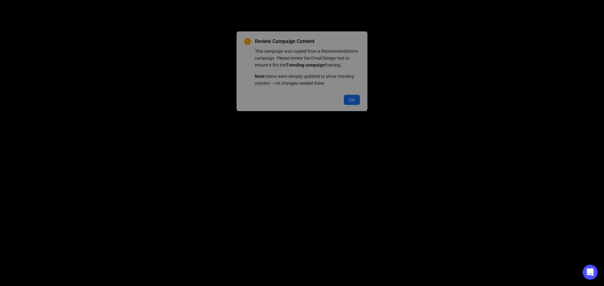
click at [350, 101] on div "Review Campaign Content This campaign was copied from a Recommendations campaig…" at bounding box center [302, 143] width 604 height 286
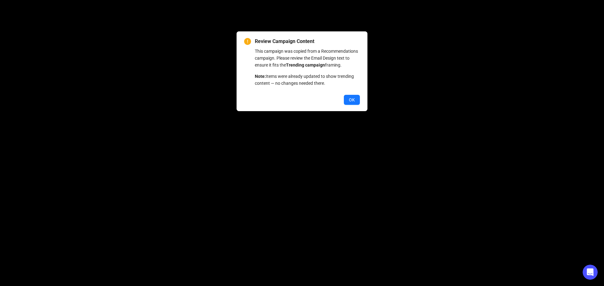
click at [350, 101] on span "OK" at bounding box center [352, 100] width 6 height 7
click at [350, 101] on div "Review Campaign Content This campaign was copied from a Recommendations campaig…" at bounding box center [302, 143] width 604 height 286
click at [350, 101] on span "OK" at bounding box center [352, 100] width 6 height 7
click at [350, 101] on div "Review Campaign Content This campaign was copied from a Recommendations campaig…" at bounding box center [302, 143] width 604 height 286
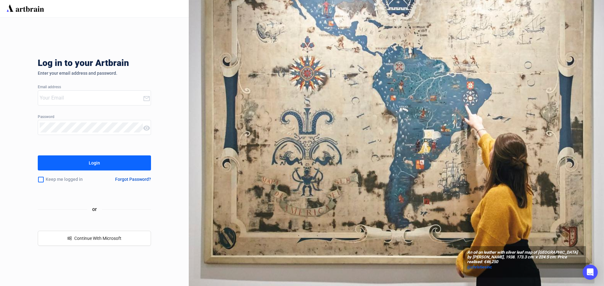
click at [52, 96] on input "email" at bounding box center [91, 98] width 103 height 10
type input "[EMAIL_ADDRESS][PERSON_NAME][DOMAIN_NAME]"
click at [101, 163] on button "Login" at bounding box center [94, 163] width 113 height 15
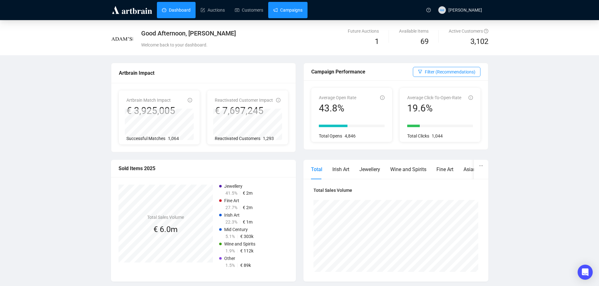
click at [280, 14] on link "Campaigns" at bounding box center [287, 10] width 29 height 16
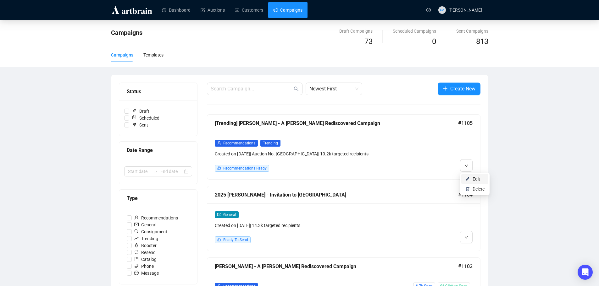
click at [473, 180] on span "Edit" at bounding box center [476, 179] width 8 height 5
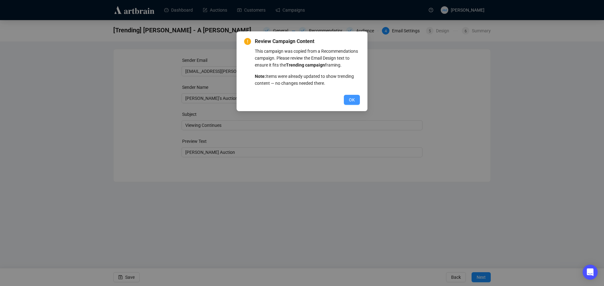
click at [350, 102] on span "OK" at bounding box center [352, 100] width 6 height 7
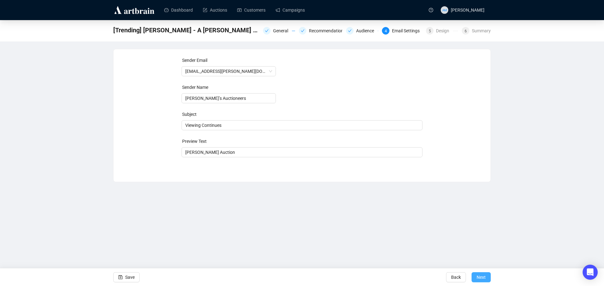
click at [481, 277] on span "Next" at bounding box center [480, 278] width 9 height 18
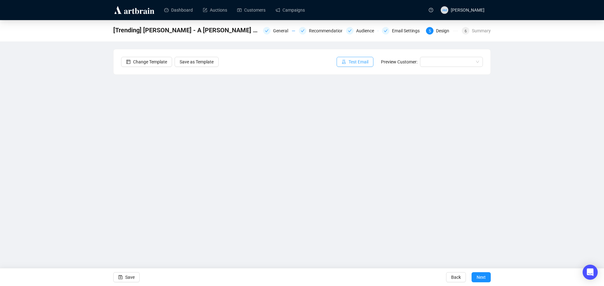
click at [357, 64] on span "Test Email" at bounding box center [358, 61] width 20 height 7
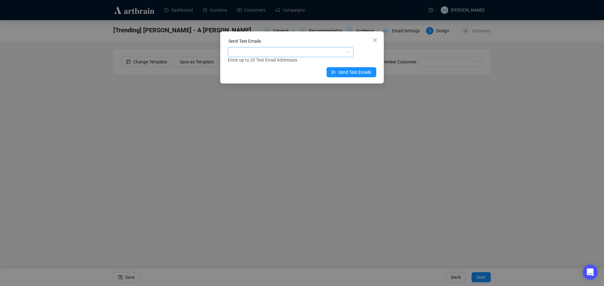
click at [279, 54] on div at bounding box center [287, 52] width 117 height 9
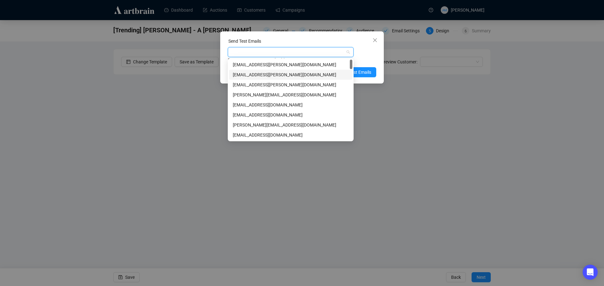
click at [264, 75] on div "[EMAIL_ADDRESS][PERSON_NAME][DOMAIN_NAME]" at bounding box center [291, 74] width 116 height 7
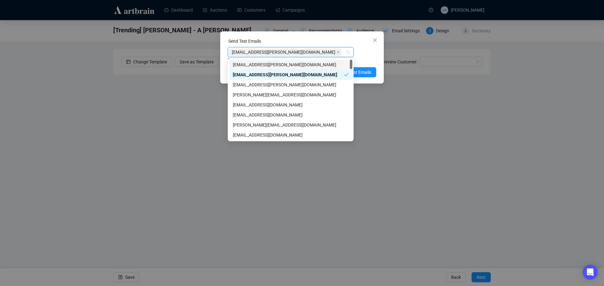
click at [364, 56] on div "[EMAIL_ADDRESS][PERSON_NAME][DOMAIN_NAME] Enter up to 20 Test Email Addresses" at bounding box center [302, 55] width 148 height 16
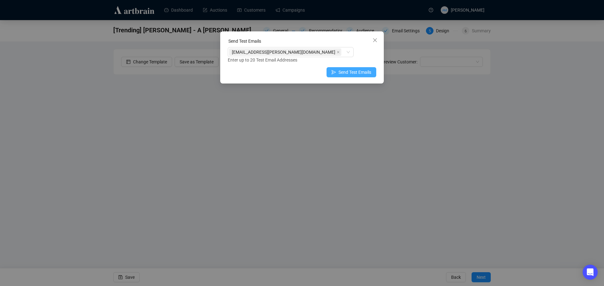
click at [357, 71] on span "Send Test Emails" at bounding box center [354, 72] width 33 height 7
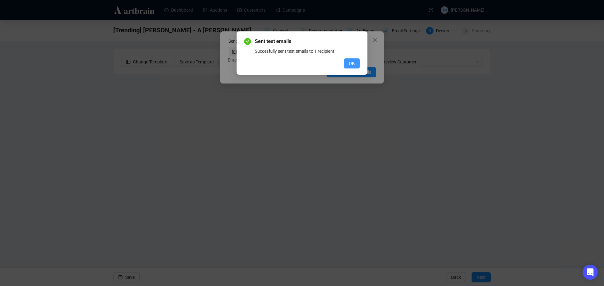
click at [349, 61] on span "OK" at bounding box center [352, 63] width 6 height 7
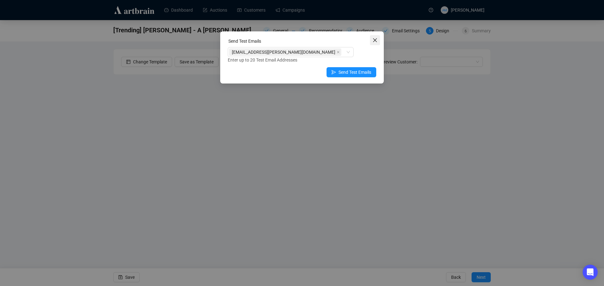
click at [372, 41] on icon "close" at bounding box center [374, 40] width 5 height 5
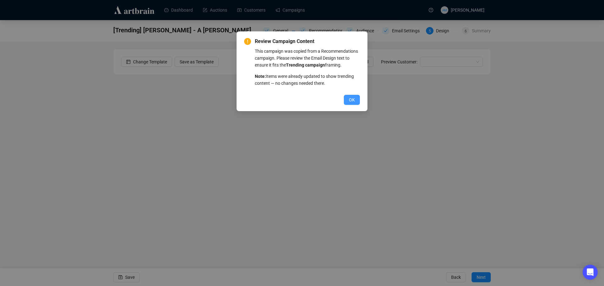
click at [351, 103] on span "OK" at bounding box center [352, 100] width 6 height 7
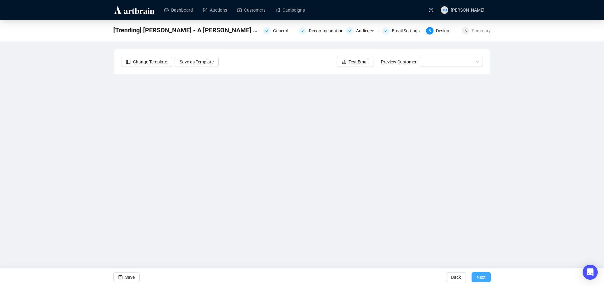
click at [476, 277] on span "Next" at bounding box center [480, 278] width 9 height 18
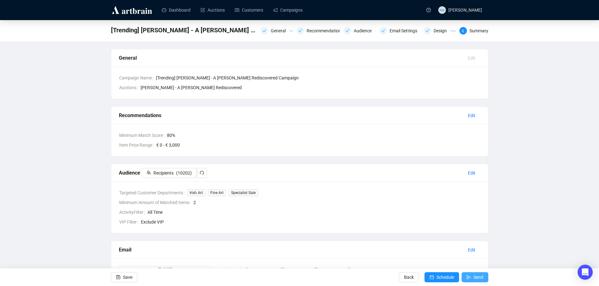
click at [470, 278] on icon "send" at bounding box center [468, 277] width 4 height 4
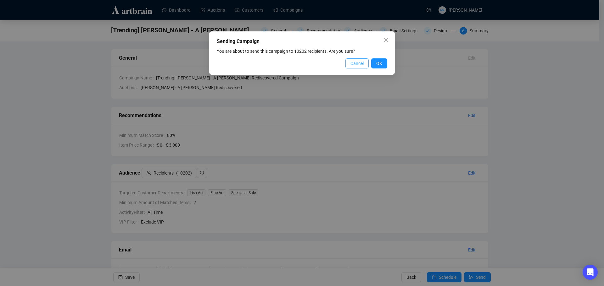
click at [358, 64] on span "Cancel" at bounding box center [356, 63] width 13 height 7
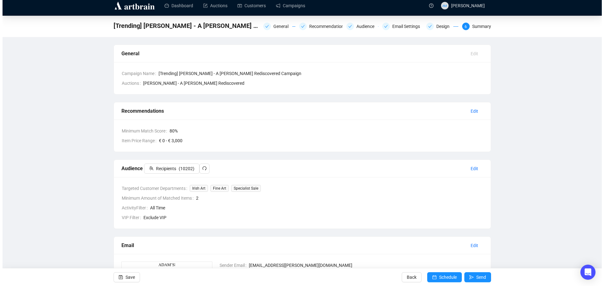
scroll to position [63, 0]
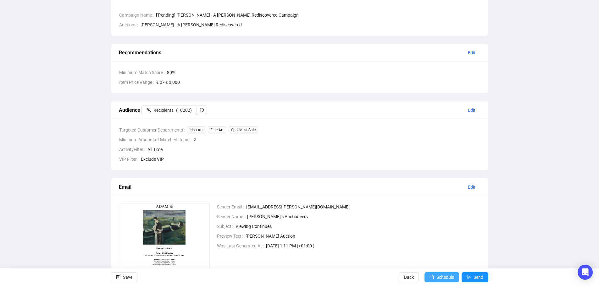
click at [442, 278] on span "Schedule" at bounding box center [445, 278] width 18 height 18
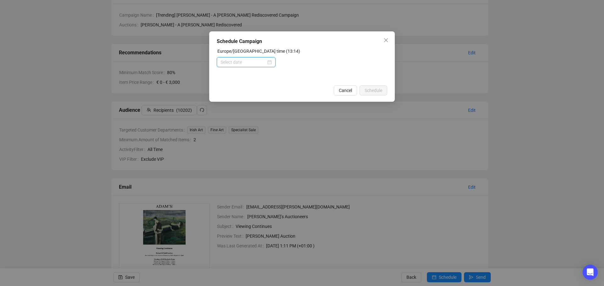
click at [265, 64] on input at bounding box center [243, 62] width 46 height 7
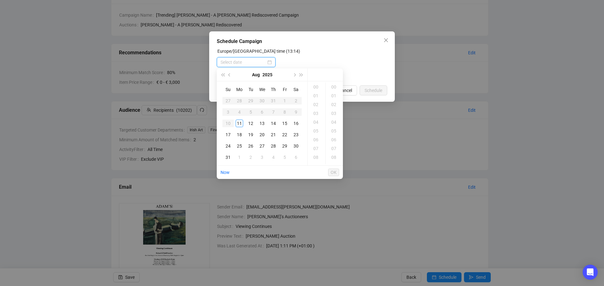
type input "2025-08-11 03:00"
click at [237, 122] on div "11" at bounding box center [239, 124] width 8 height 8
type input "2025-08-11 13:00"
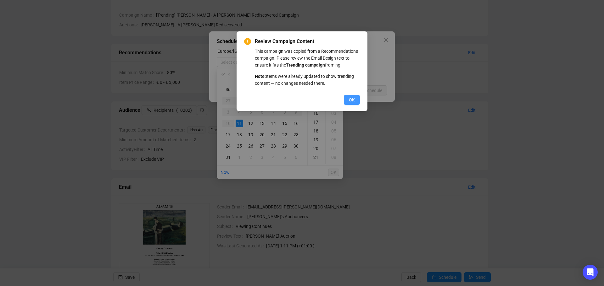
click at [350, 100] on span "OK" at bounding box center [352, 100] width 6 height 7
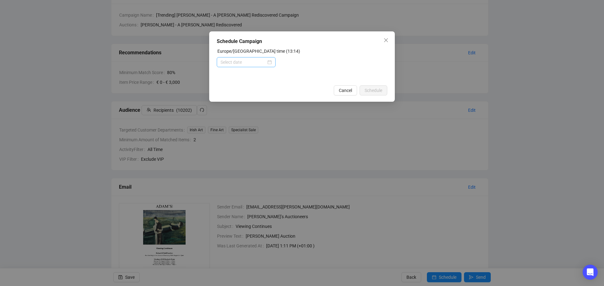
click at [271, 62] on div at bounding box center [245, 62] width 51 height 7
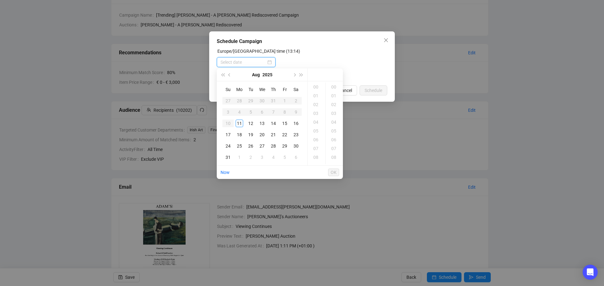
scroll to position [0, 0]
type input "2025-08-16 00:00"
type input "2025-08-11 03:00"
click at [237, 123] on div "11" at bounding box center [239, 124] width 8 height 8
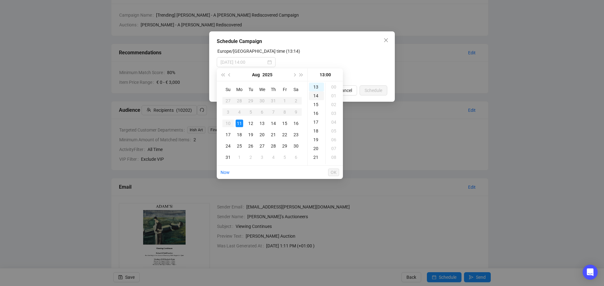
click at [314, 97] on div "14" at bounding box center [316, 95] width 15 height 9
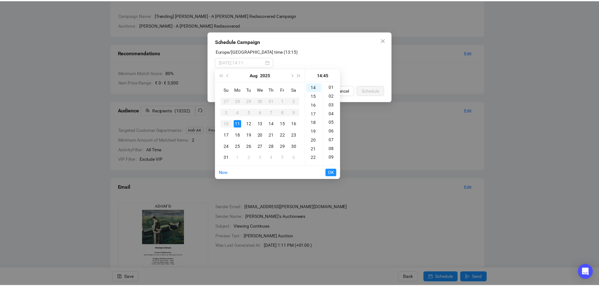
scroll to position [0, 0]
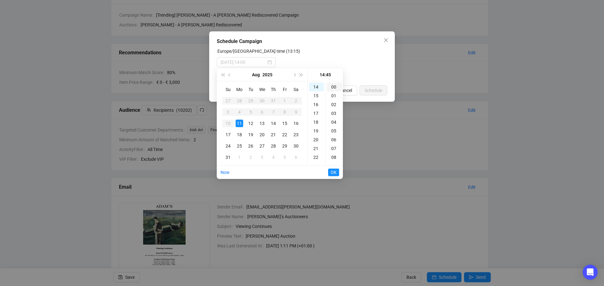
click at [333, 86] on div "00" at bounding box center [334, 87] width 15 height 9
type input "2025-08-11 14:00"
click at [333, 172] on span "OK" at bounding box center [333, 173] width 6 height 12
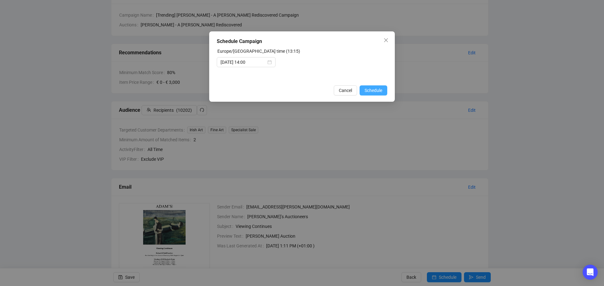
click at [370, 90] on span "Schedule" at bounding box center [373, 90] width 18 height 7
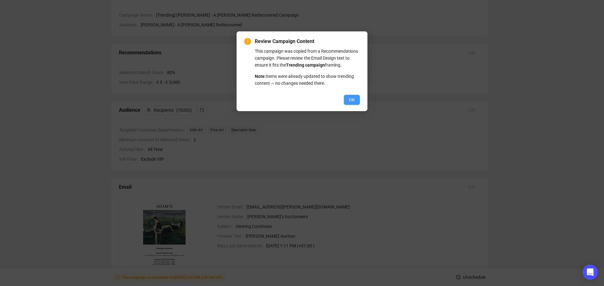
click at [350, 99] on span "OK" at bounding box center [352, 100] width 6 height 7
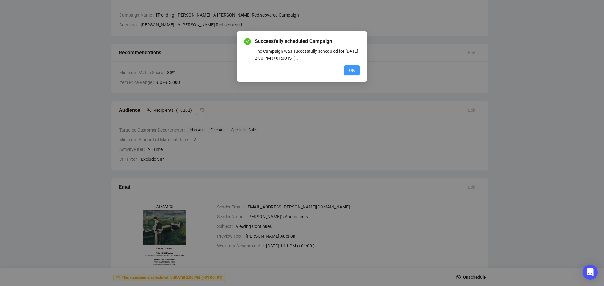
click at [352, 71] on span "OK" at bounding box center [352, 70] width 6 height 7
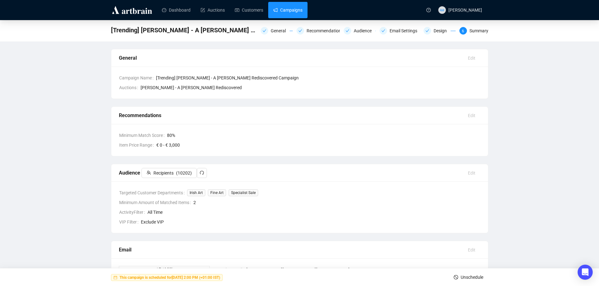
click at [289, 10] on link "Campaigns" at bounding box center [287, 10] width 29 height 16
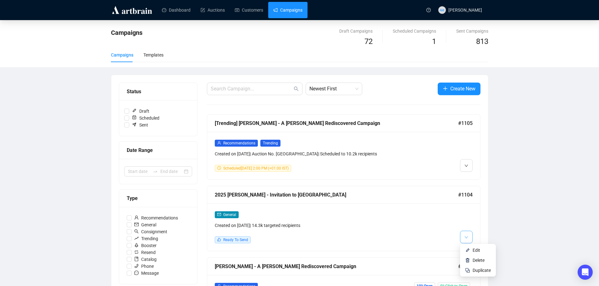
click at [469, 238] on button "button" at bounding box center [466, 237] width 13 height 13
click at [478, 252] on span "Edit" at bounding box center [476, 250] width 8 height 5
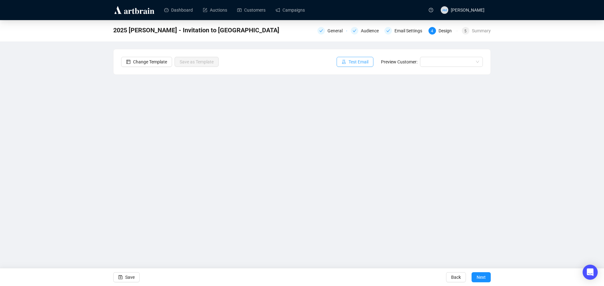
click at [351, 63] on span "Test Email" at bounding box center [358, 61] width 20 height 7
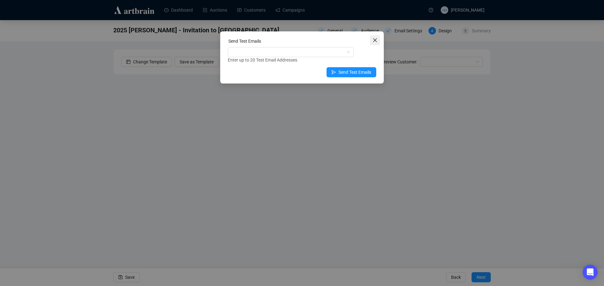
click at [377, 41] on icon "close" at bounding box center [374, 40] width 5 height 5
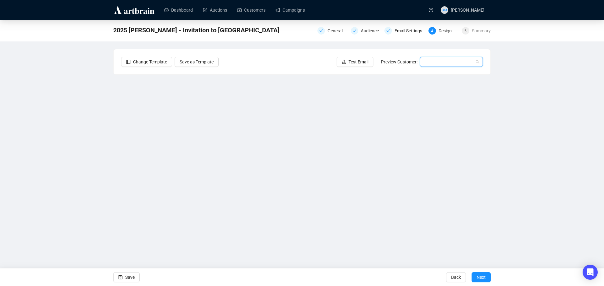
click at [433, 63] on input "search" at bounding box center [448, 61] width 50 height 9
